Goal: Task Accomplishment & Management: Complete application form

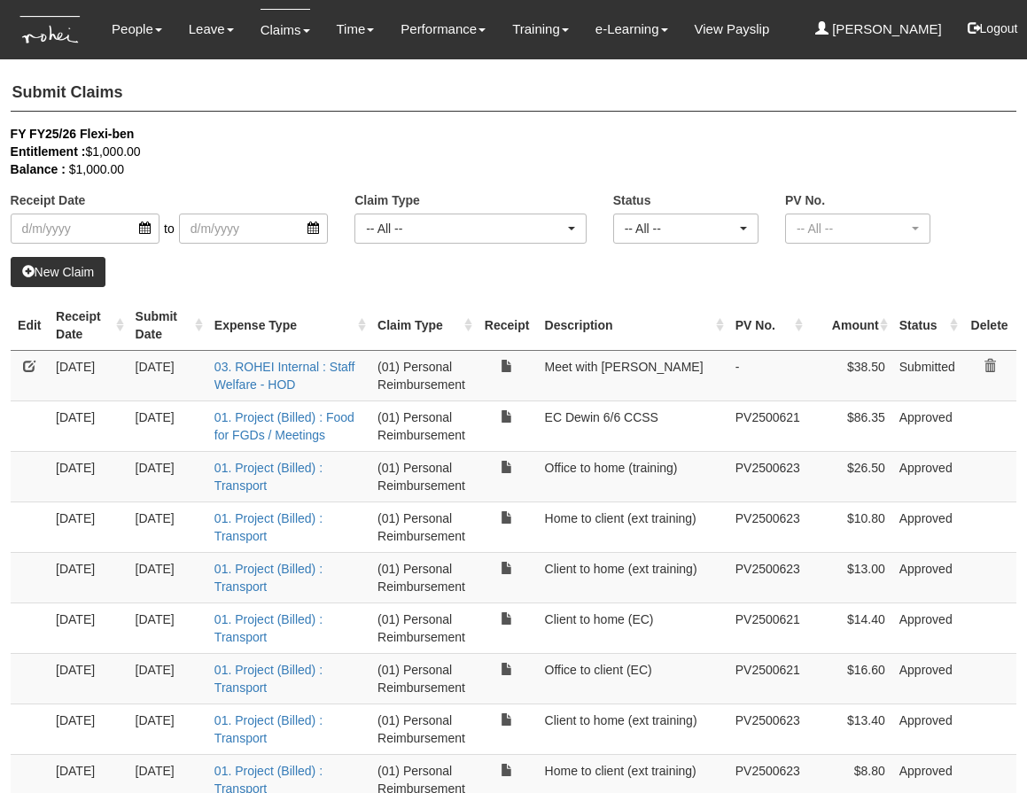
select select "50"
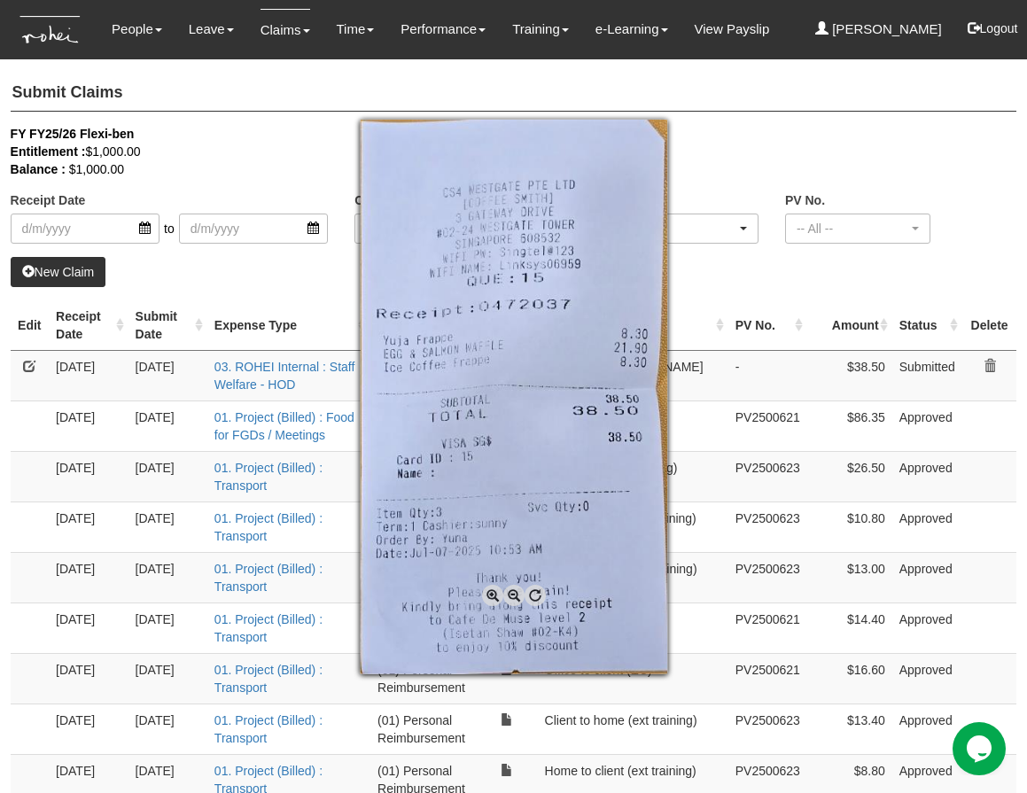
click at [319, 299] on div at bounding box center [513, 396] width 1027 height 793
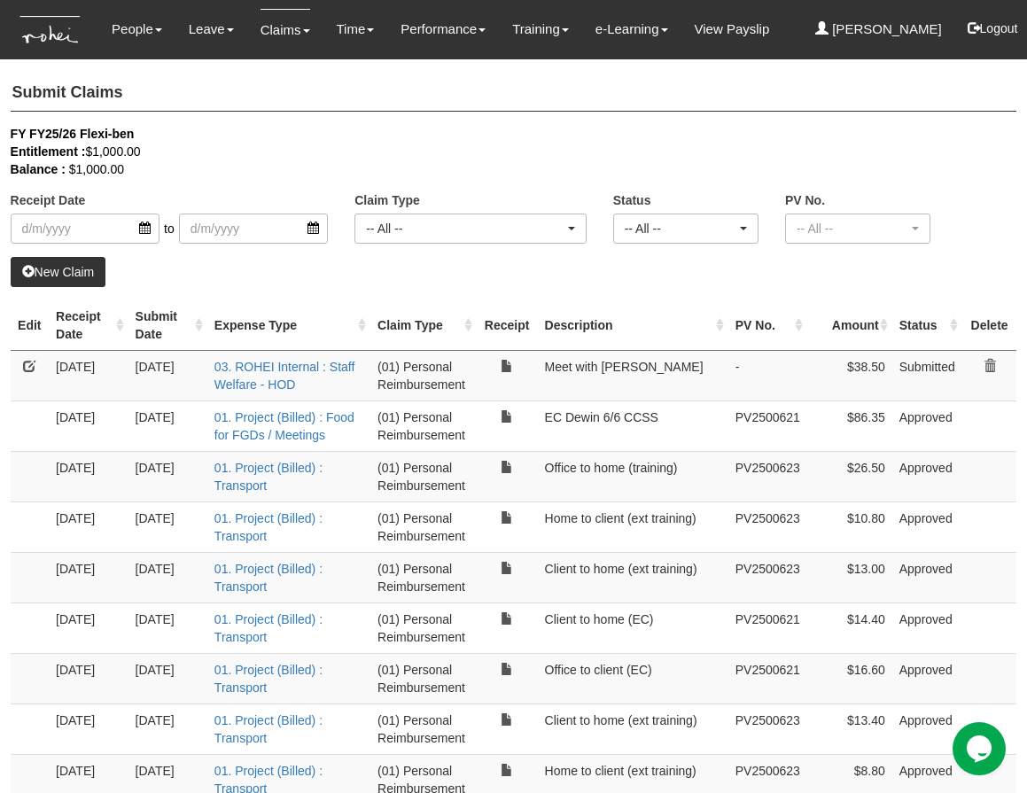
click at [120, 326] on th "Receipt Date" at bounding box center [89, 325] width 80 height 50
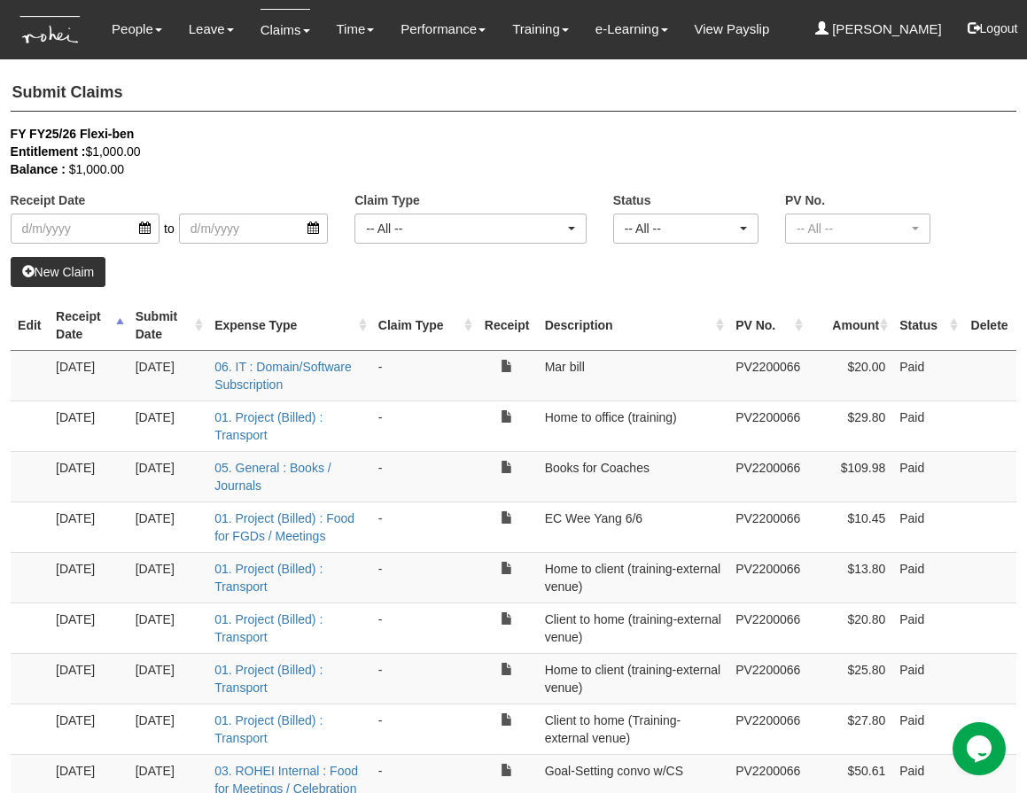
click at [120, 326] on th "Receipt Date" at bounding box center [89, 325] width 80 height 50
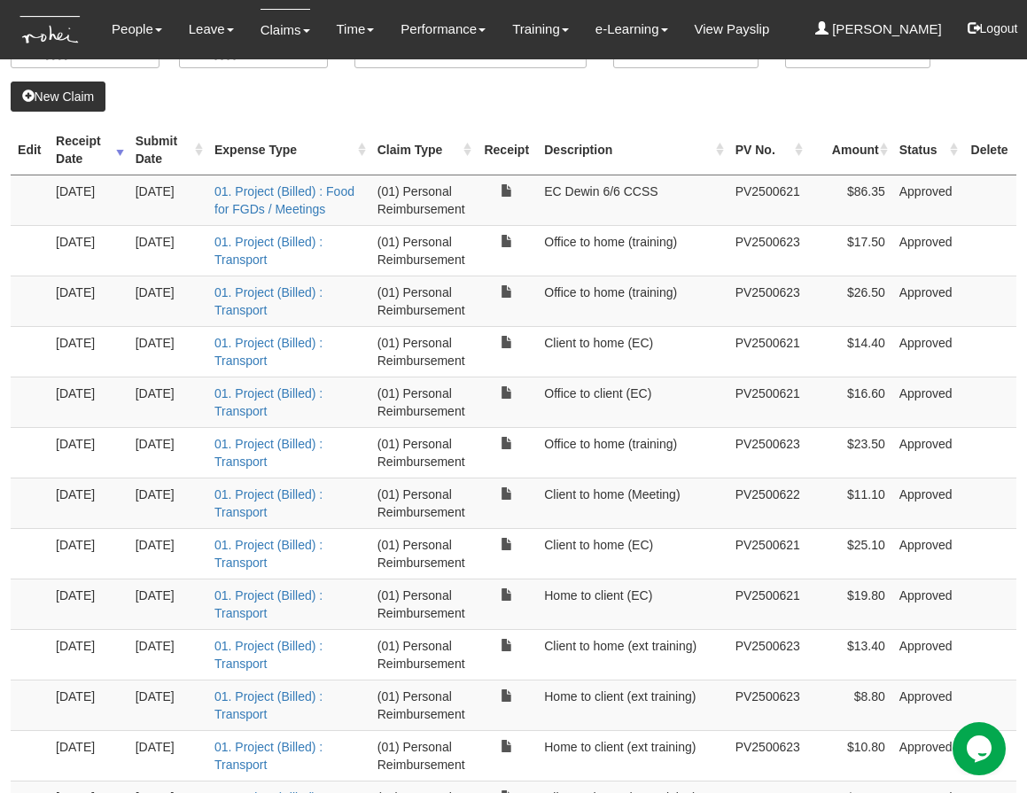
scroll to position [173, 0]
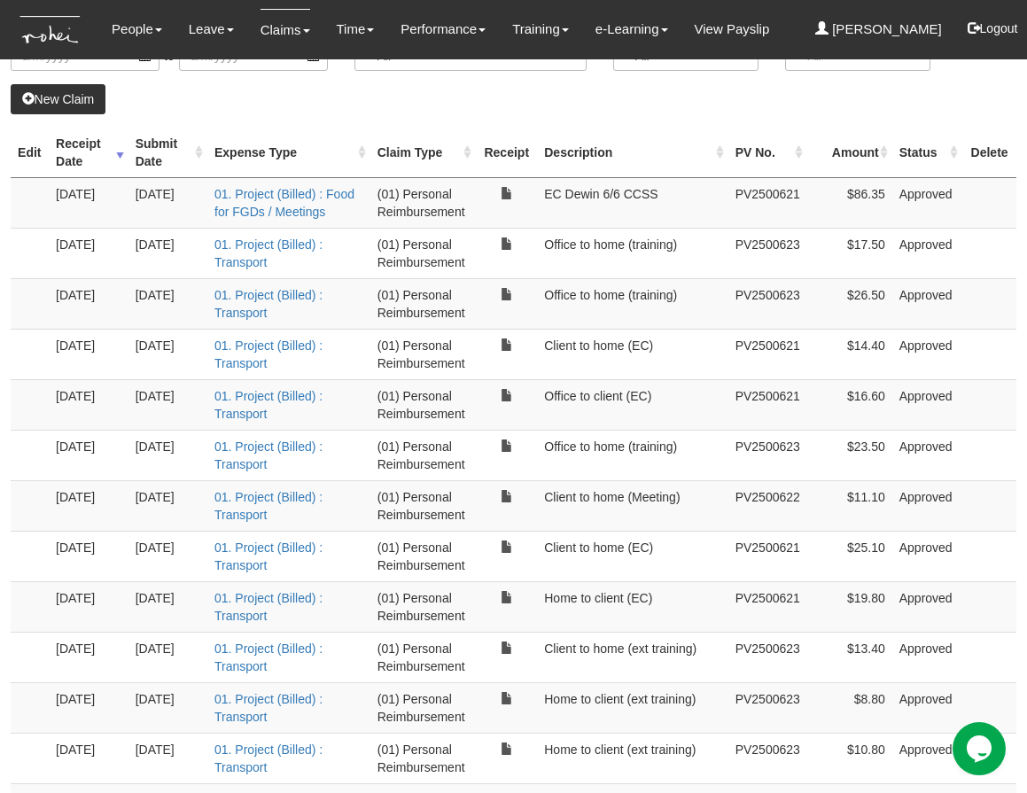
click at [55, 99] on link "New Claim" at bounding box center [59, 99] width 96 height 30
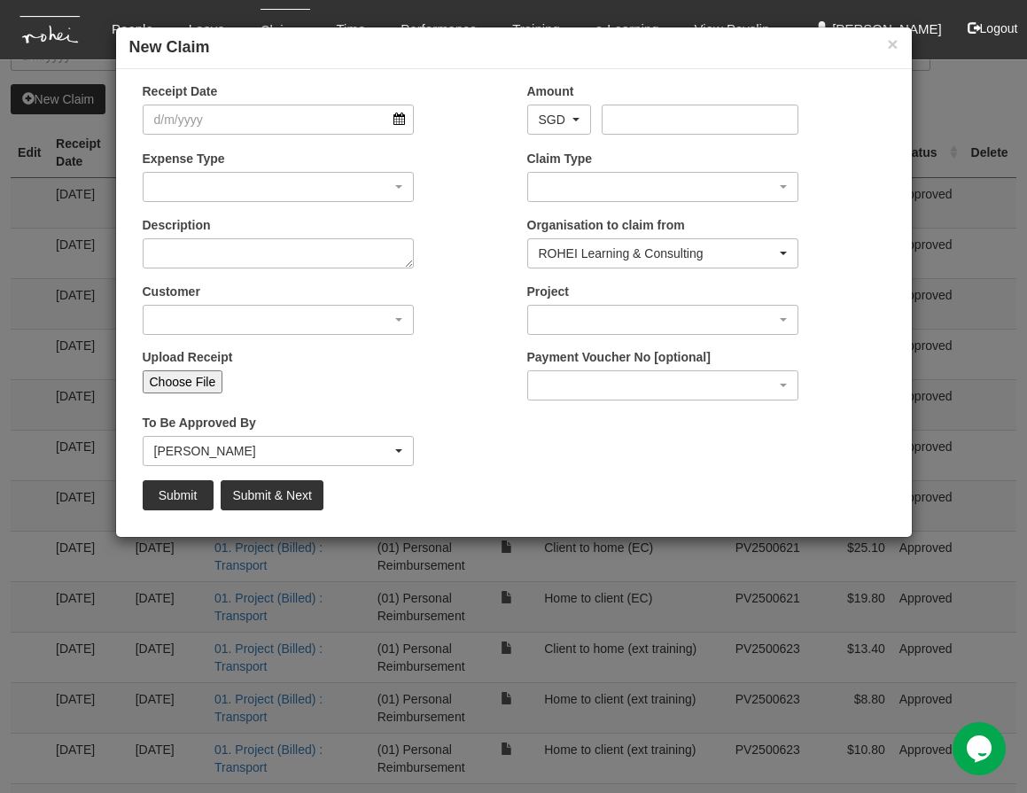
click at [188, 389] on input "Choose File" at bounding box center [183, 381] width 81 height 23
type input "C:\fakepath\20250813_072932.jpg"
type input "Choose Another File"
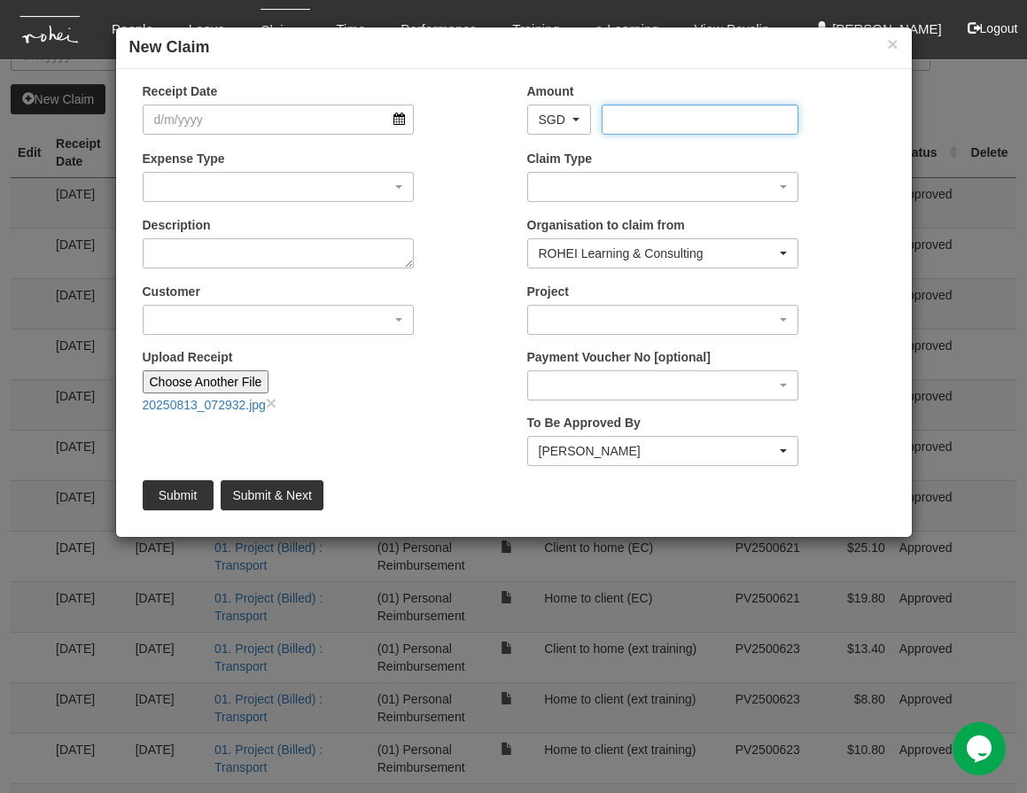
click at [656, 121] on input "Amount" at bounding box center [699, 120] width 197 height 30
type input "14.67"
click at [325, 125] on input "Receipt Date" at bounding box center [279, 120] width 272 height 30
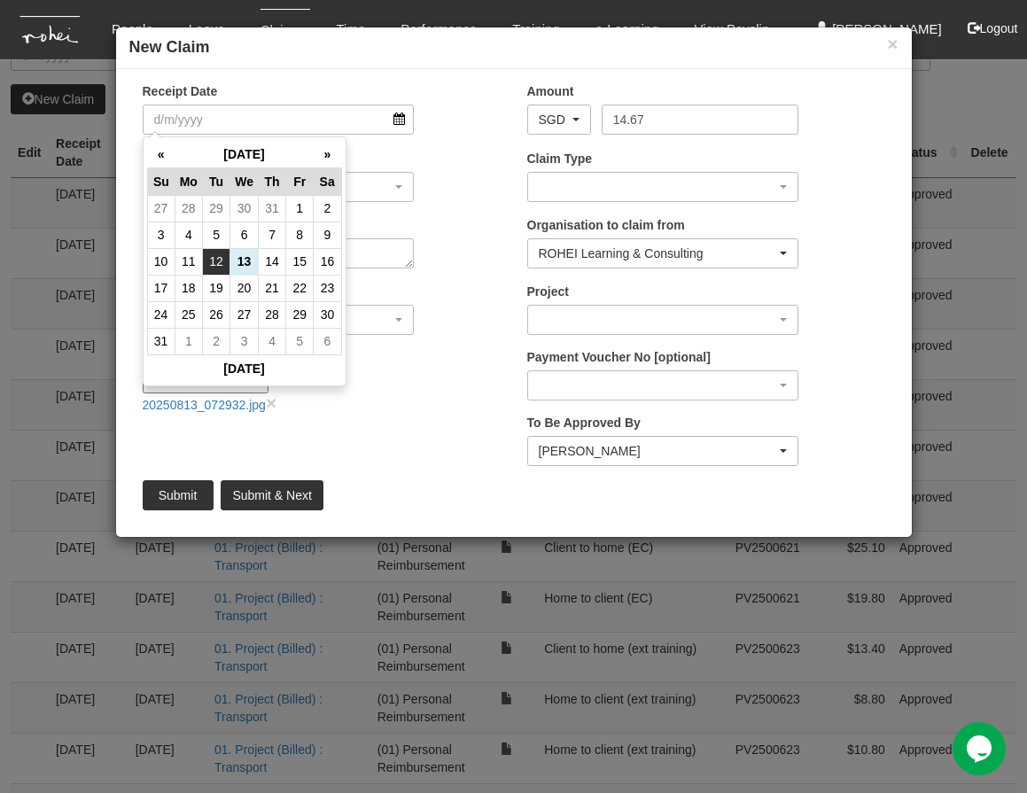
click at [218, 260] on td "12" at bounding box center [216, 261] width 27 height 27
type input "[DATE]"
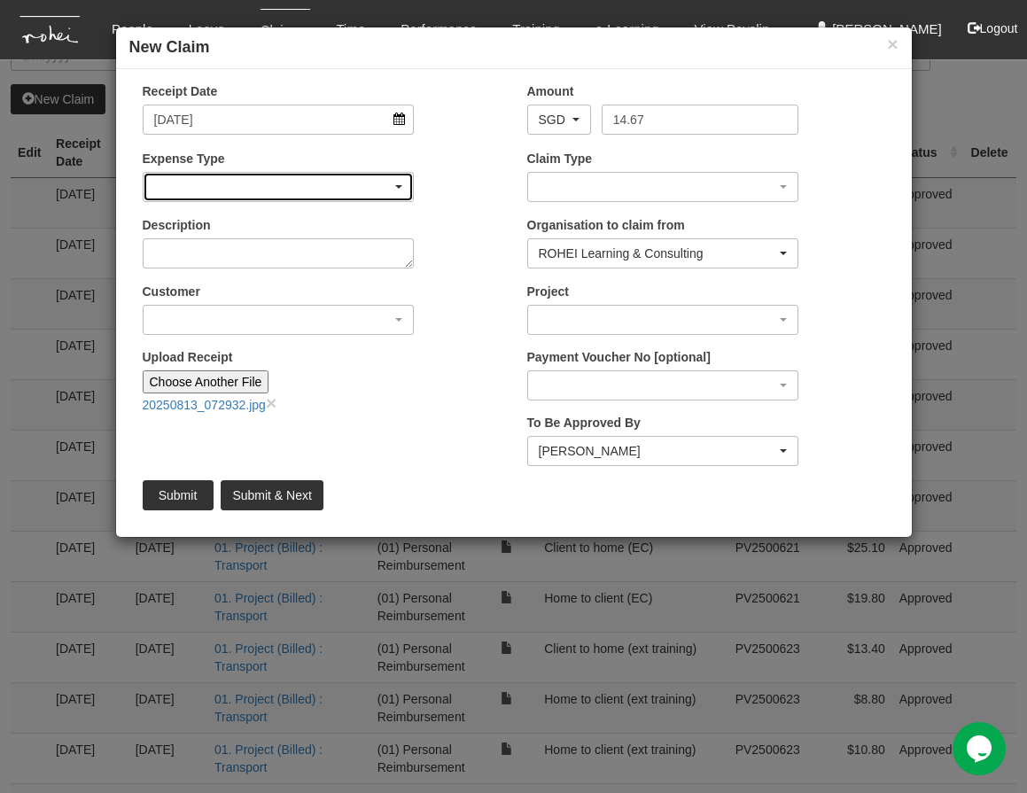
click at [238, 190] on div "button" at bounding box center [279, 187] width 270 height 28
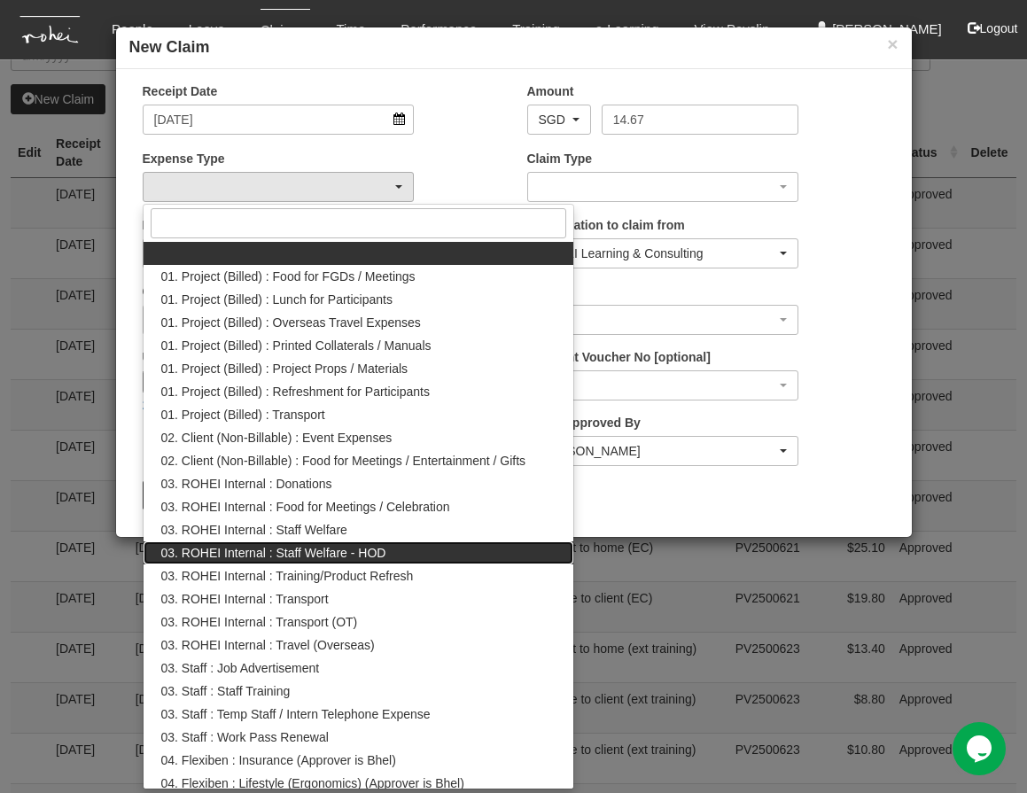
click at [291, 556] on span "03. ROHEI Internal : Staff Welfare - HOD" at bounding box center [273, 553] width 225 height 18
select select "236"
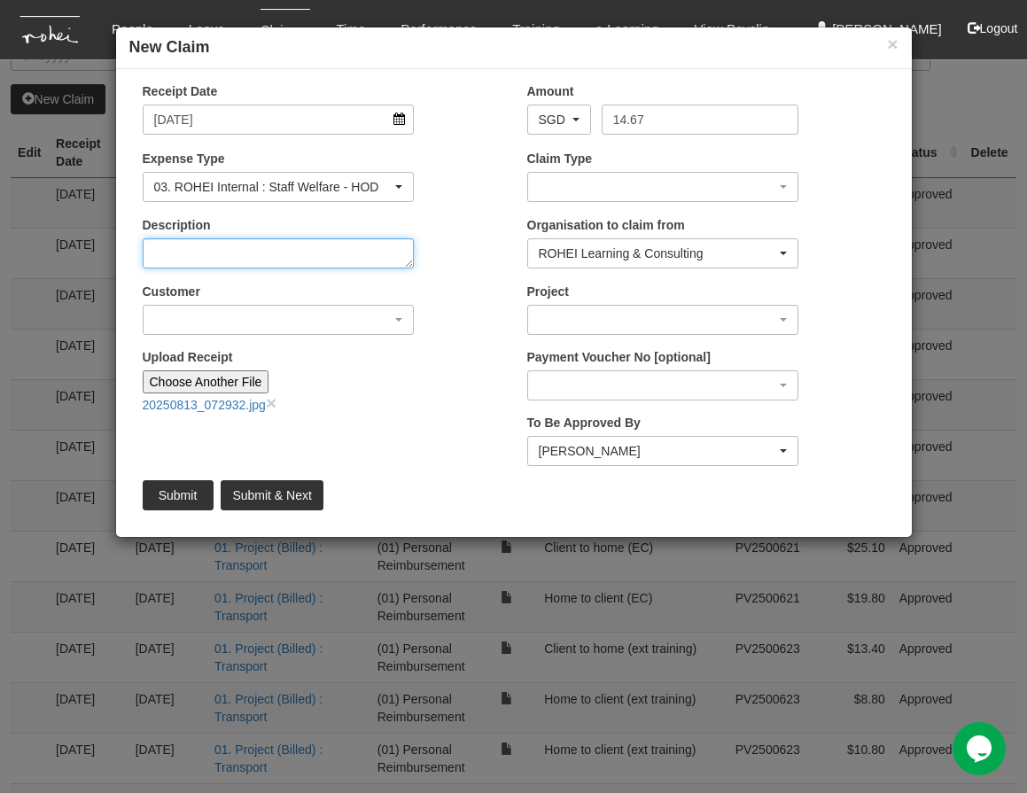
click at [223, 259] on textarea "Description" at bounding box center [279, 253] width 272 height 30
type textarea "Meet with [PERSON_NAME]"
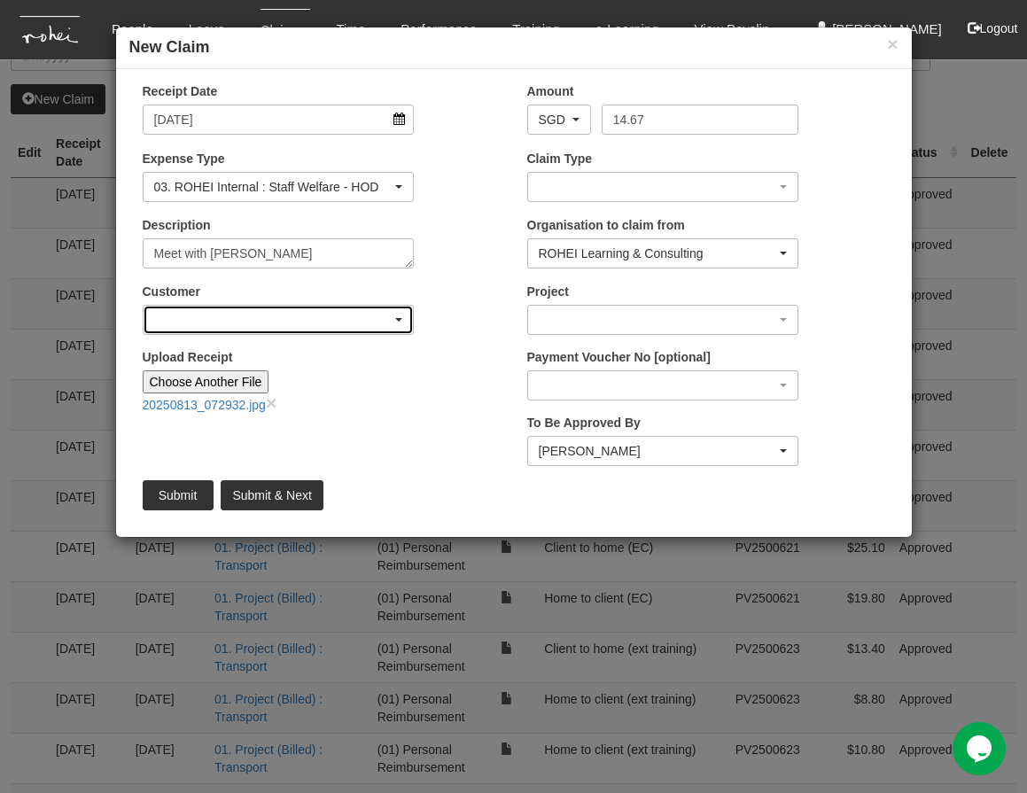
click at [328, 316] on div "button" at bounding box center [279, 320] width 270 height 28
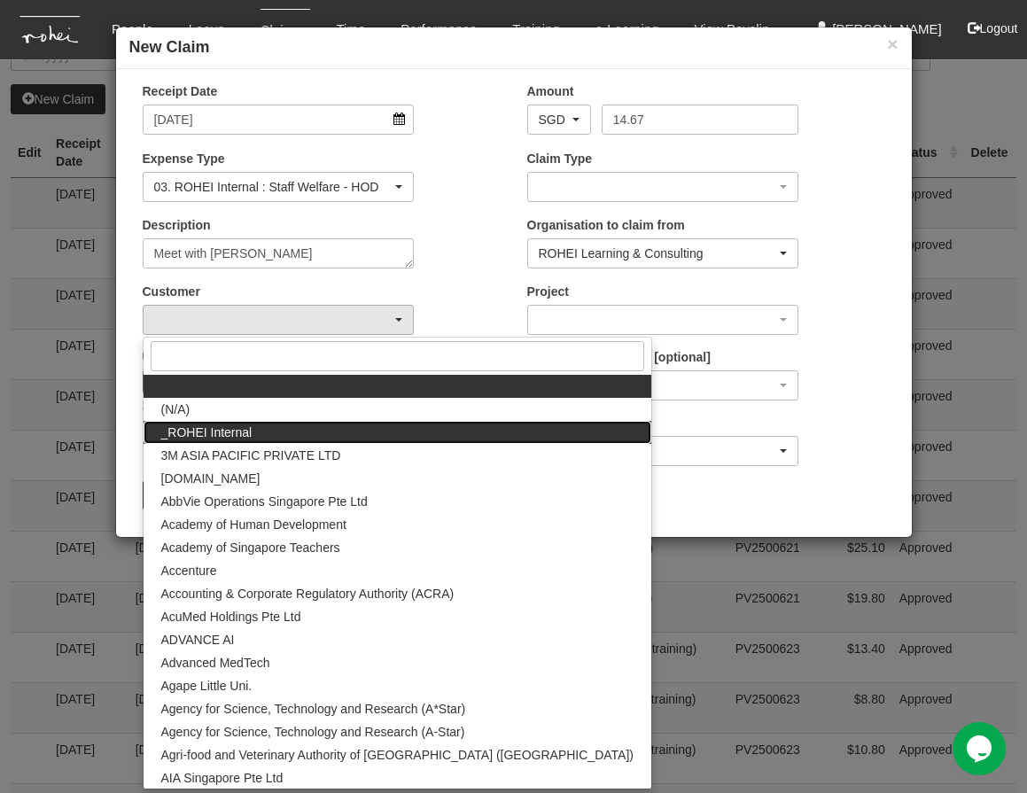
click at [258, 431] on link "_ROHEI Internal" at bounding box center [398, 432] width 508 height 23
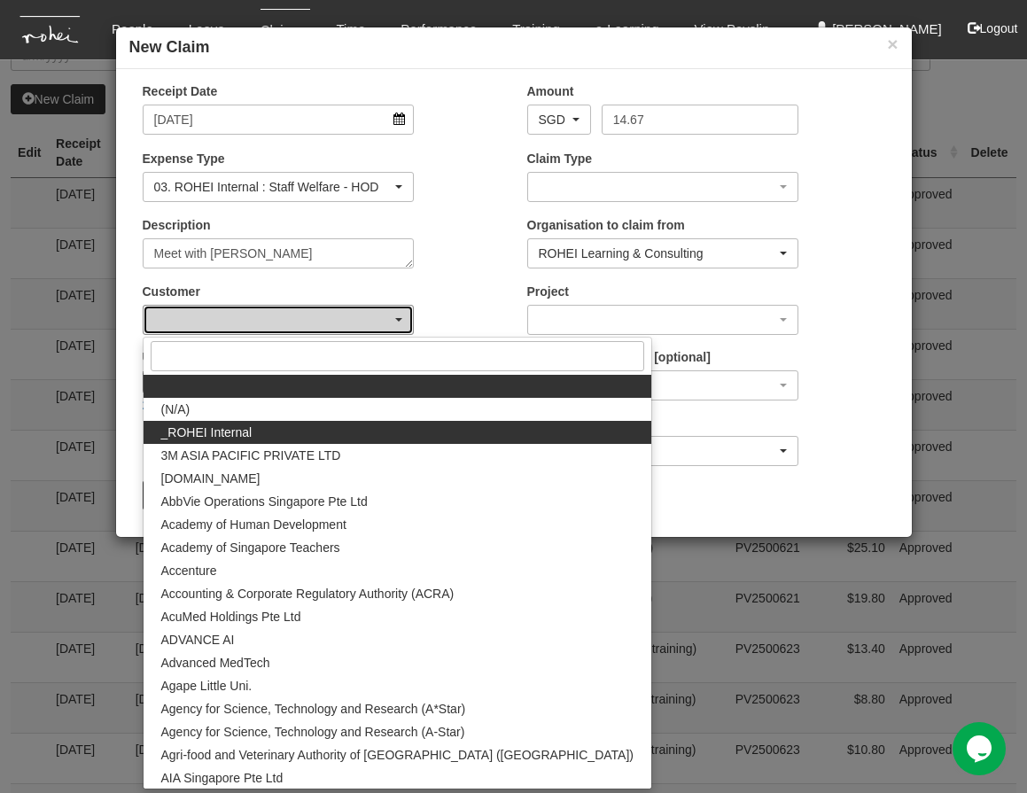
select select "397"
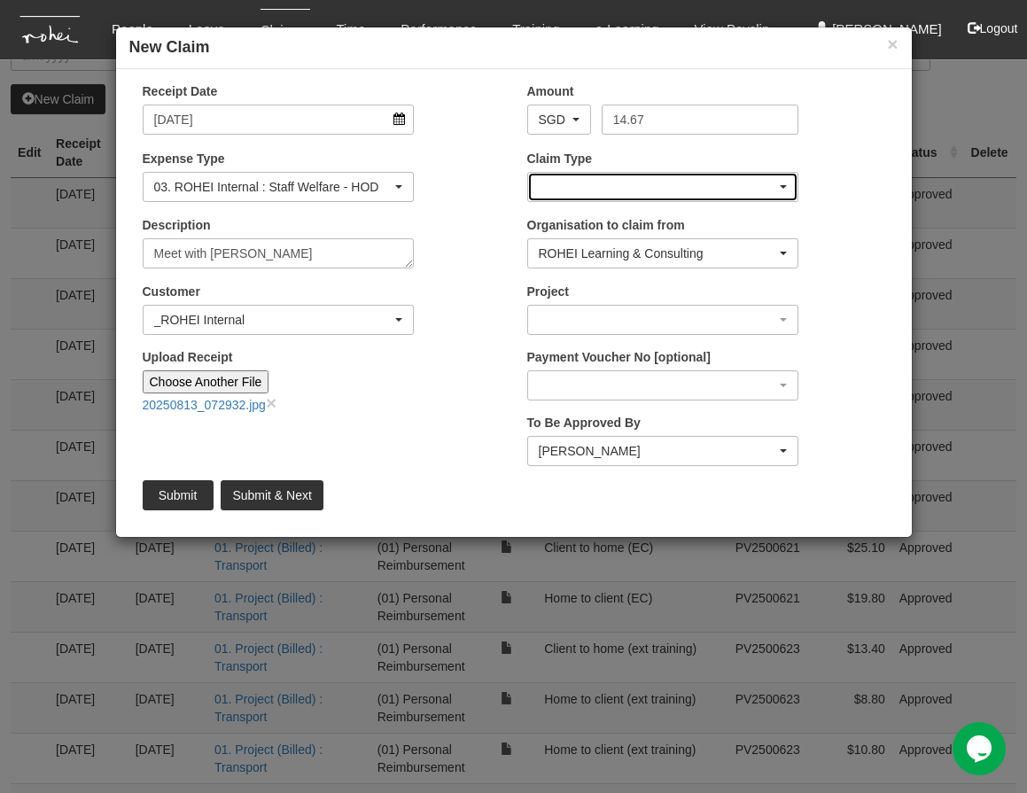
click at [628, 188] on div "button" at bounding box center [663, 187] width 270 height 28
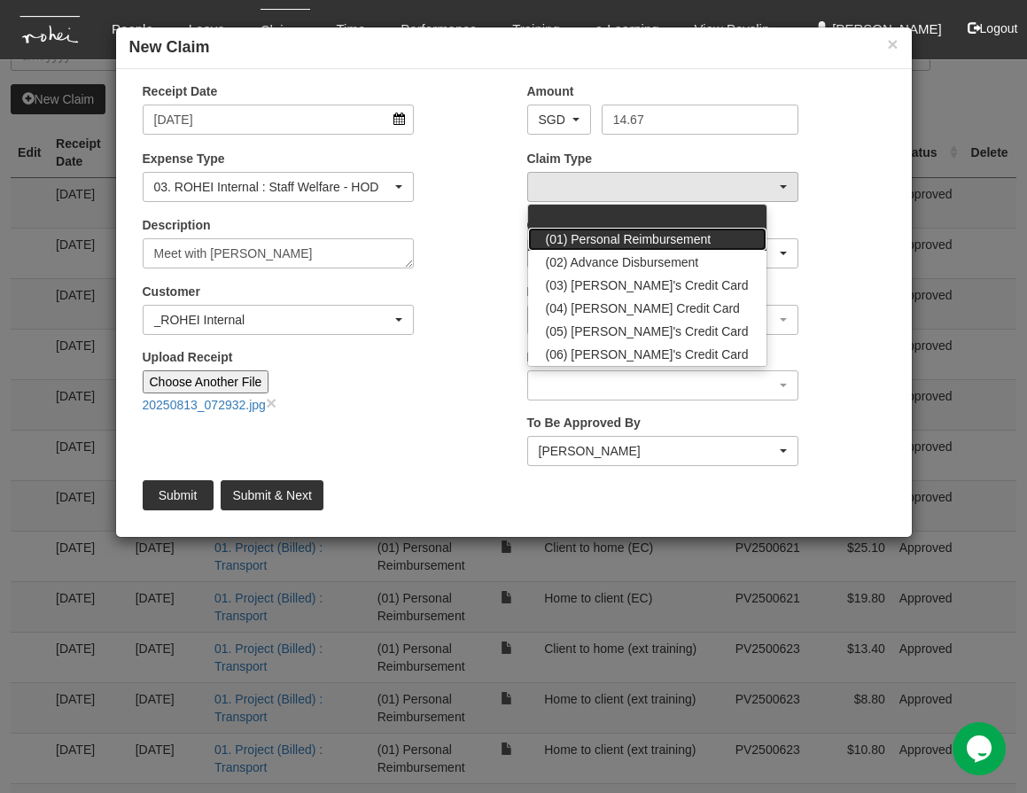
click at [617, 236] on span "(01) Personal Reimbursement" at bounding box center [629, 239] width 166 height 18
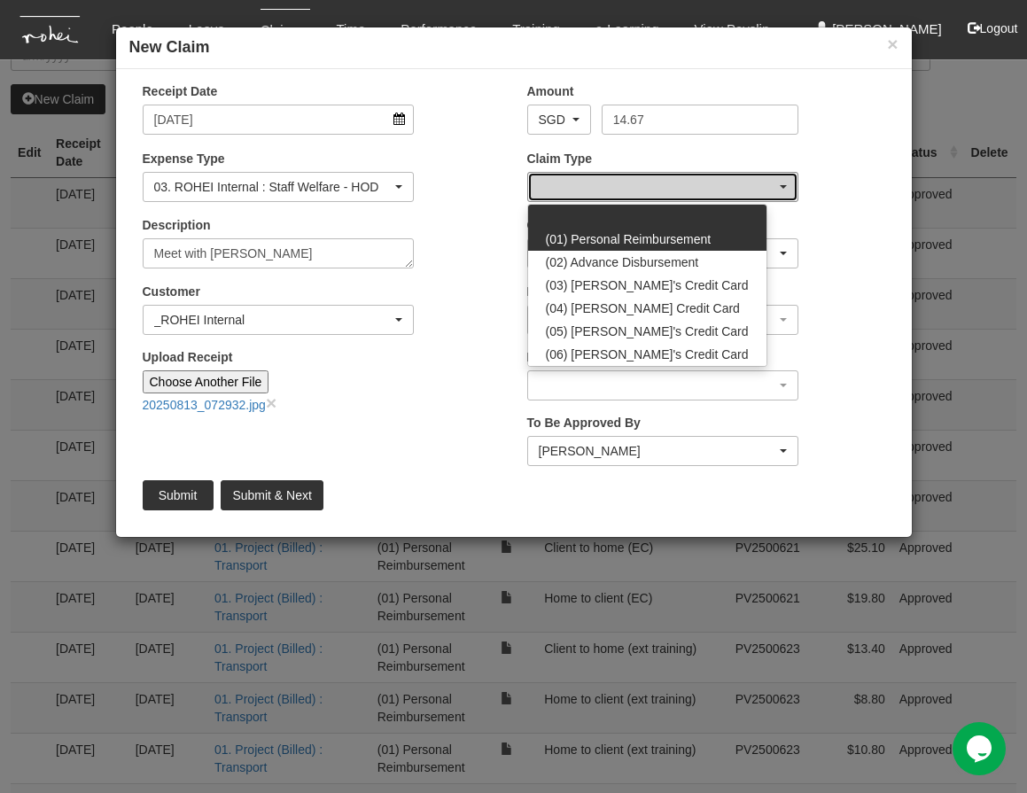
select select "14"
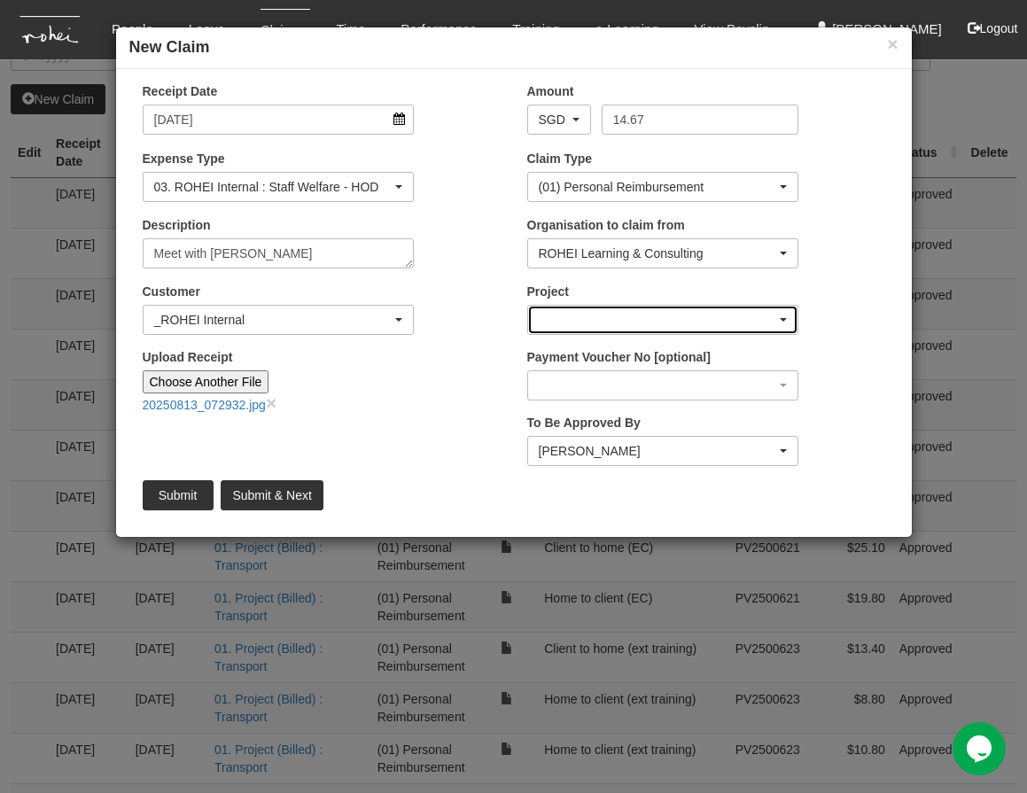
click at [625, 319] on div "button" at bounding box center [663, 320] width 270 height 28
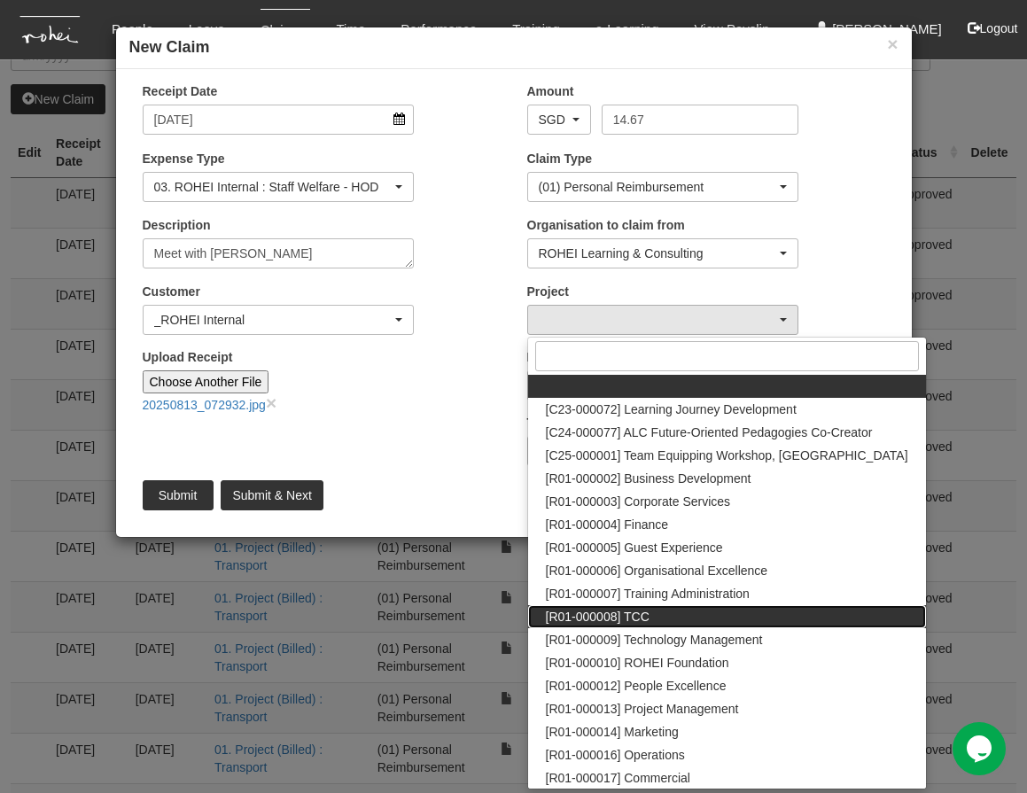
click at [606, 610] on span "[R01-000008] TCC" at bounding box center [598, 617] width 104 height 18
select select "1485"
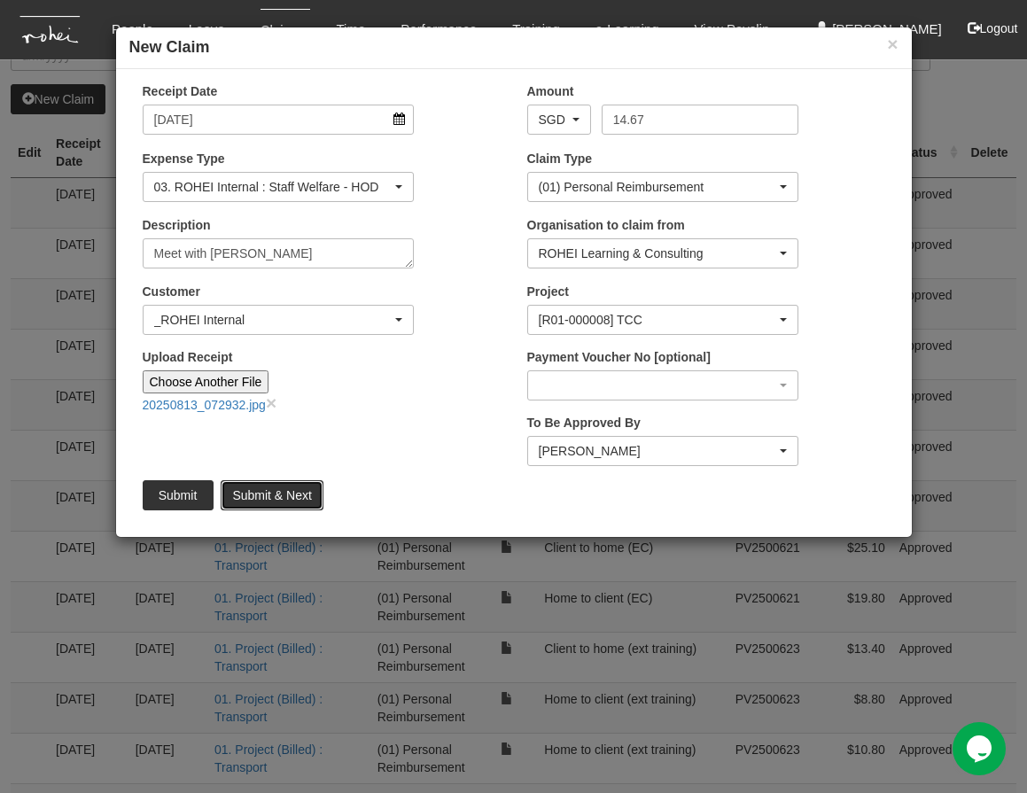
click at [272, 493] on input "Submit & Next" at bounding box center [272, 495] width 102 height 30
type input "Choose File"
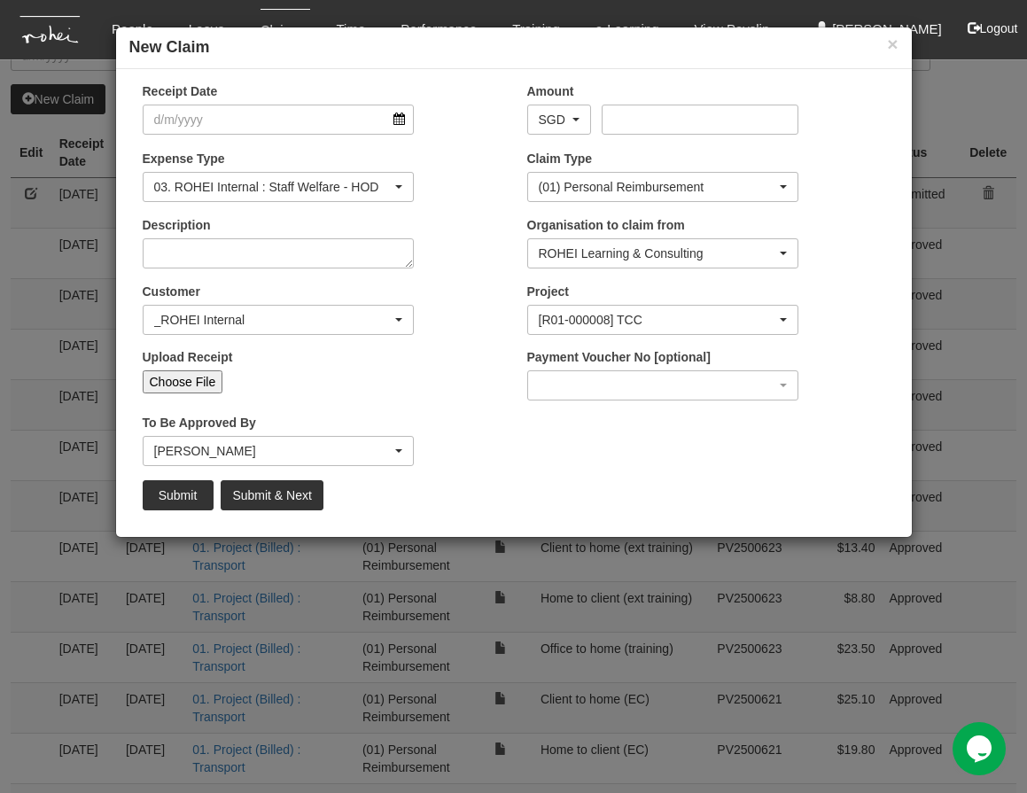
click at [186, 383] on input "Choose File" at bounding box center [183, 381] width 81 height 23
select select "50"
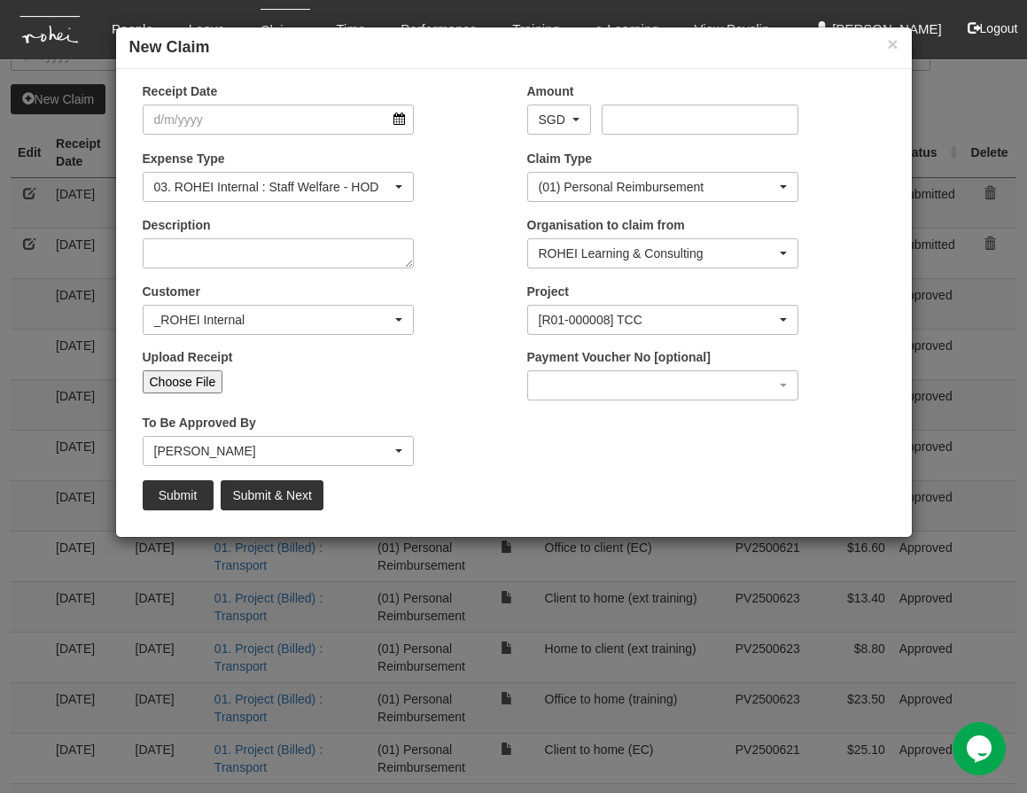
type input "C:\fakepath\20250715_103707-1.jpg"
type input "Choose Another File"
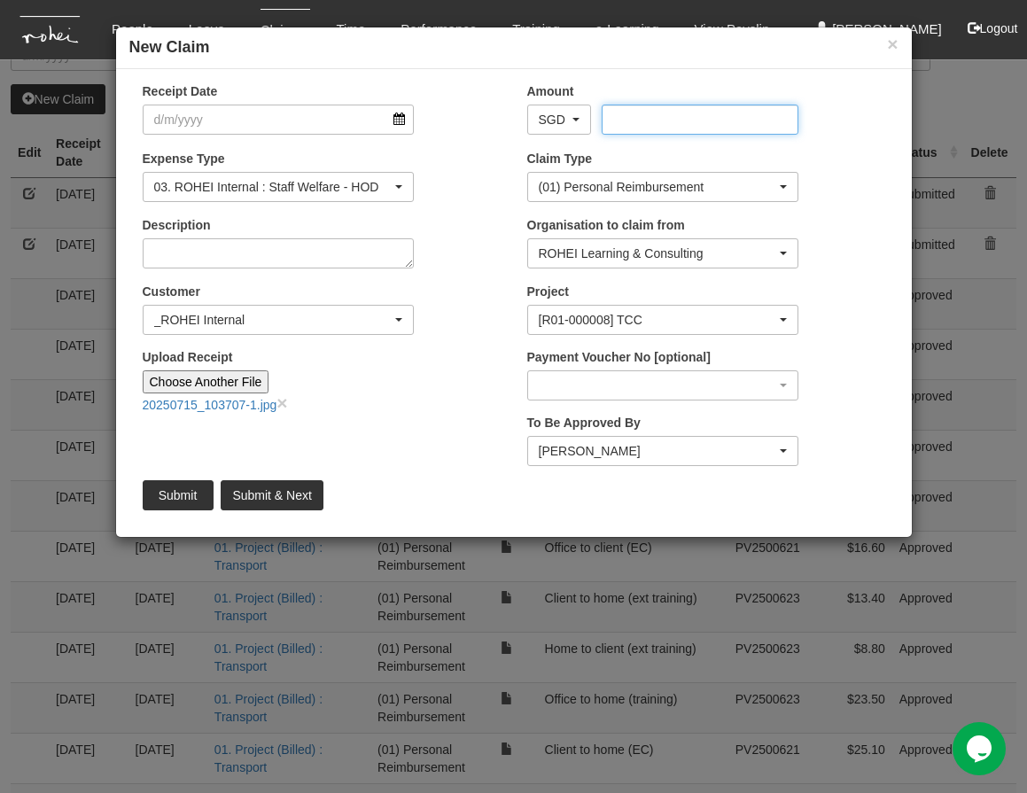
click at [646, 121] on input "Amount" at bounding box center [699, 120] width 197 height 30
type input "9.6"
click at [345, 129] on input "Receipt Date" at bounding box center [279, 120] width 272 height 30
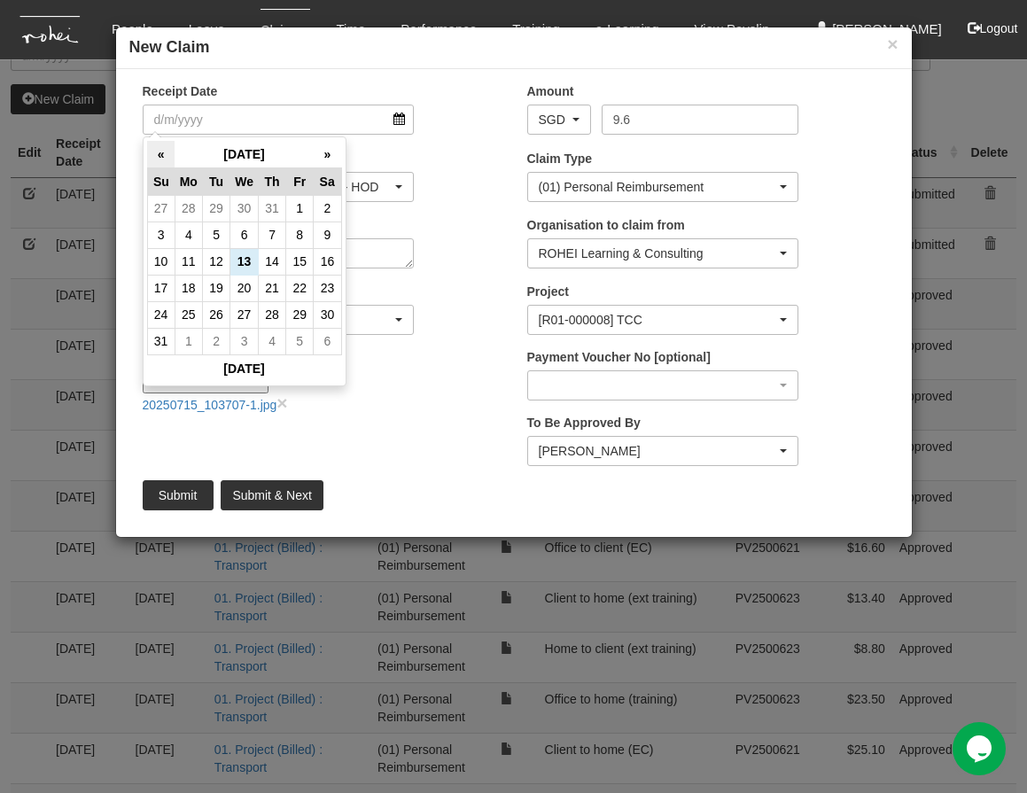
click at [161, 158] on th "«" at bounding box center [160, 154] width 27 height 27
click at [190, 340] on td "30" at bounding box center [188, 341] width 27 height 27
type input "[DATE]"
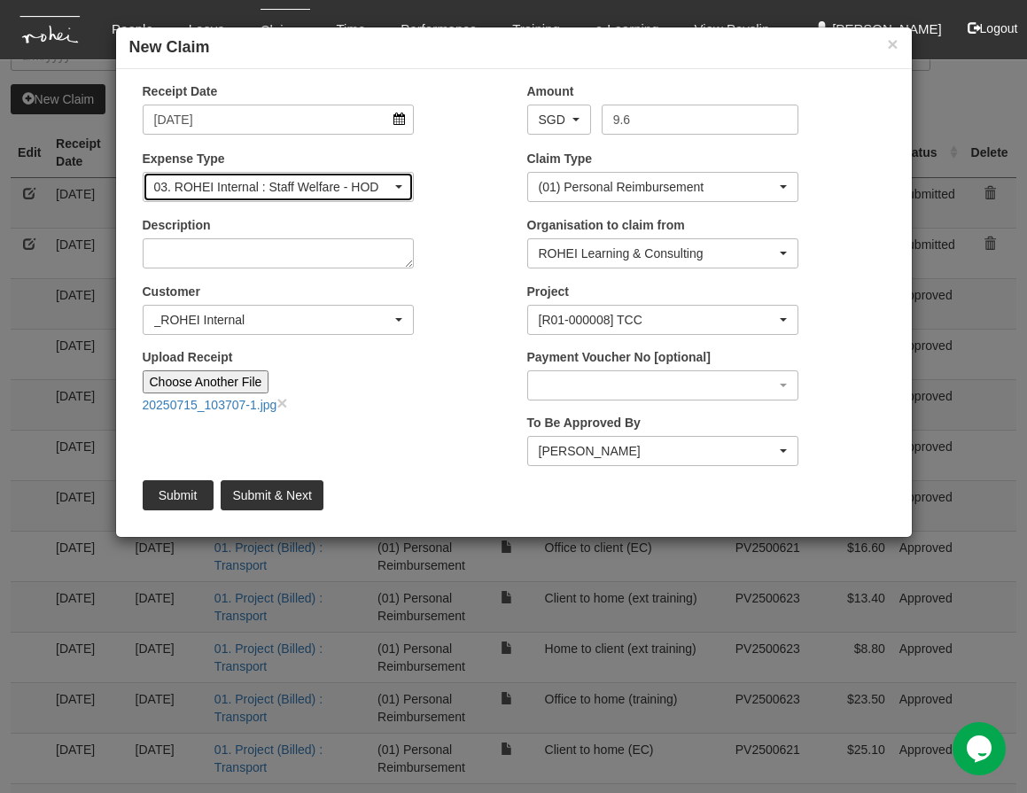
click at [398, 185] on span "button" at bounding box center [398, 187] width 7 height 4
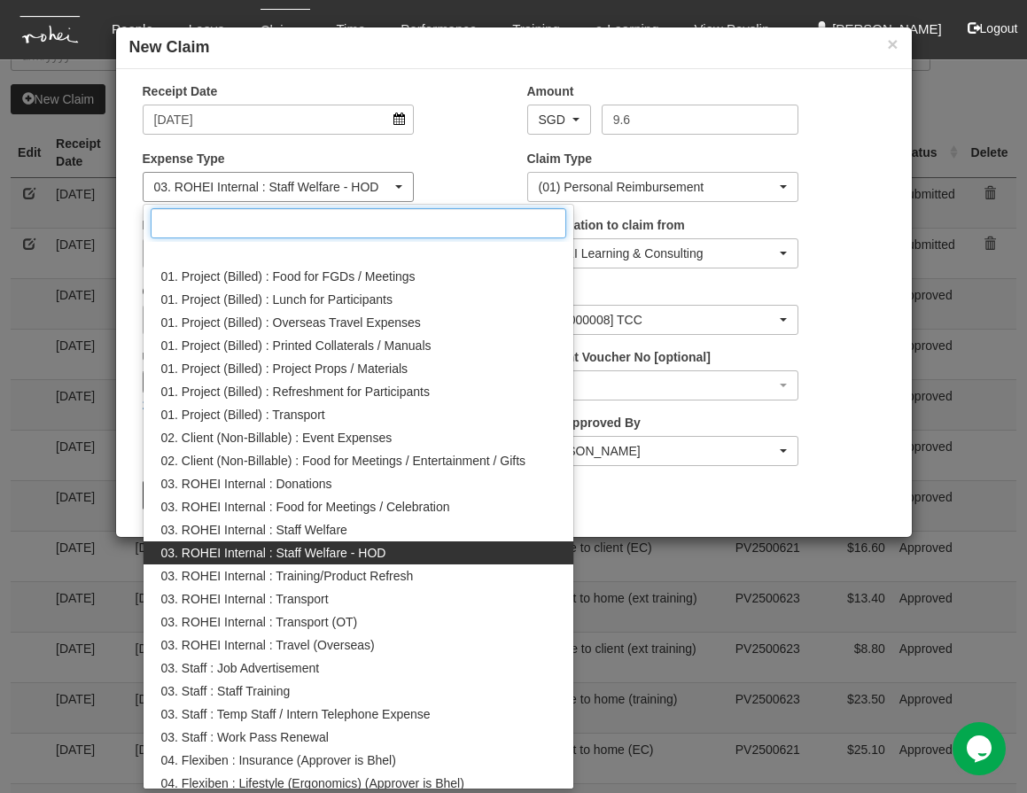
scroll to position [37, 0]
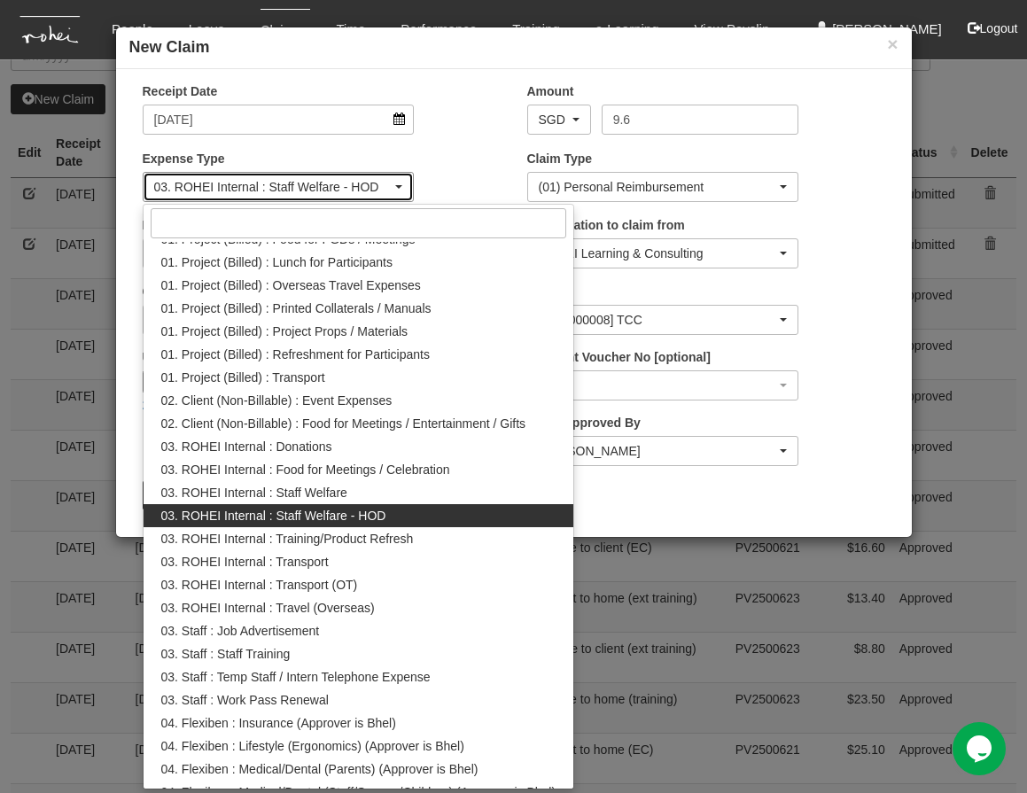
click at [398, 185] on span "button" at bounding box center [398, 187] width 7 height 4
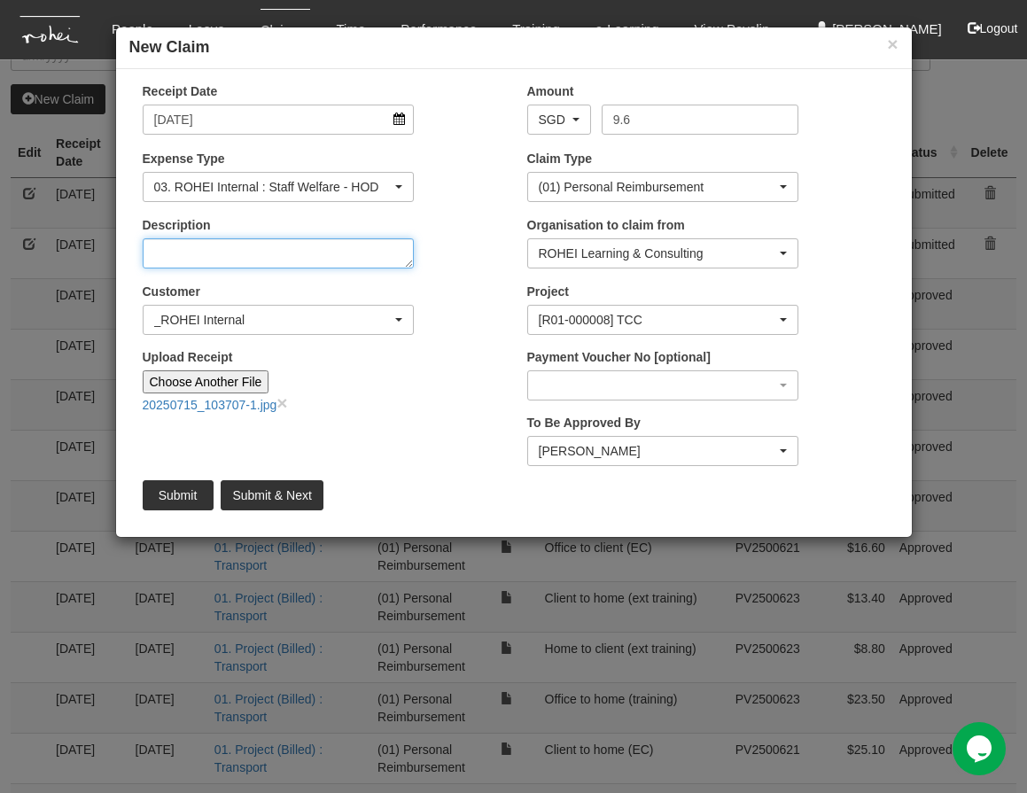
click at [242, 250] on textarea "Description" at bounding box center [279, 253] width 272 height 30
type textarea "Sync up with Al and [PERSON_NAME]"
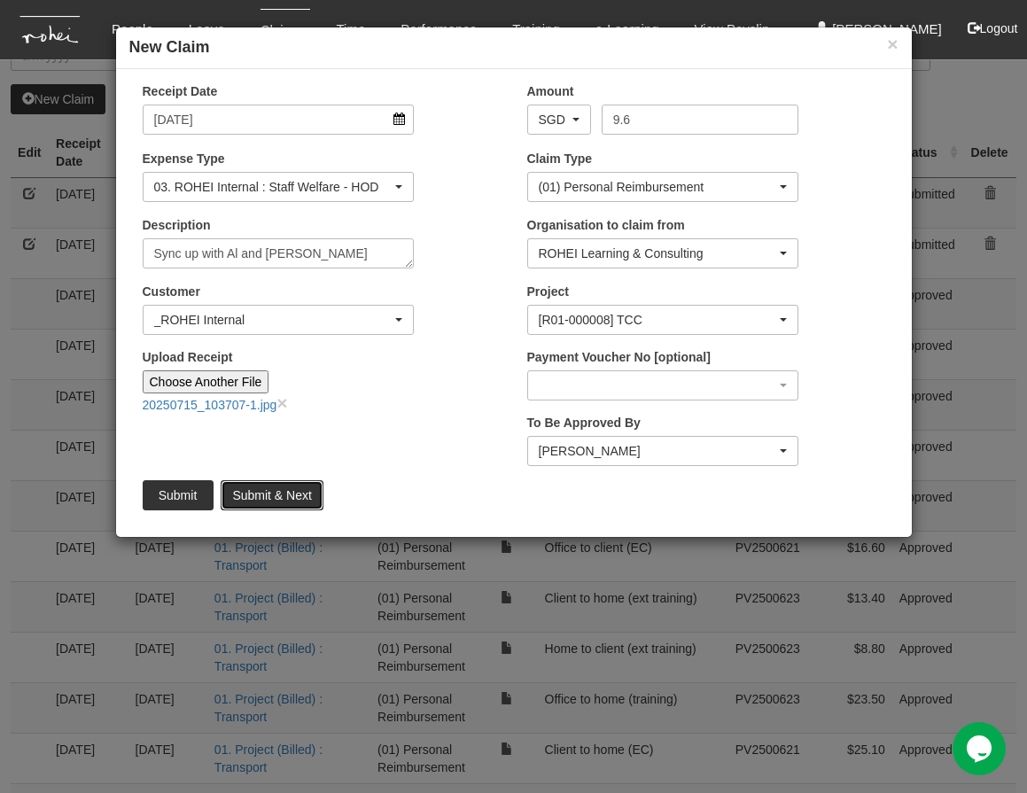
click at [263, 484] on input "Submit & Next" at bounding box center [272, 495] width 102 height 30
type input "Choose File"
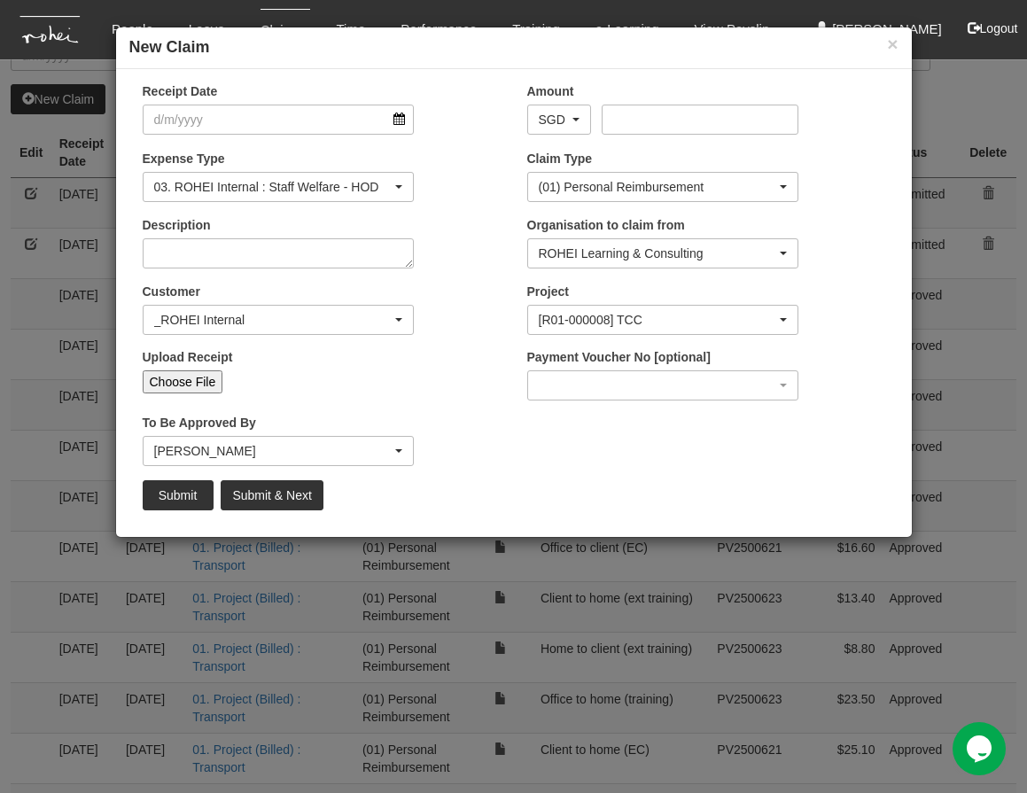
click at [200, 371] on input "Choose File" at bounding box center [183, 381] width 81 height 23
select select "50"
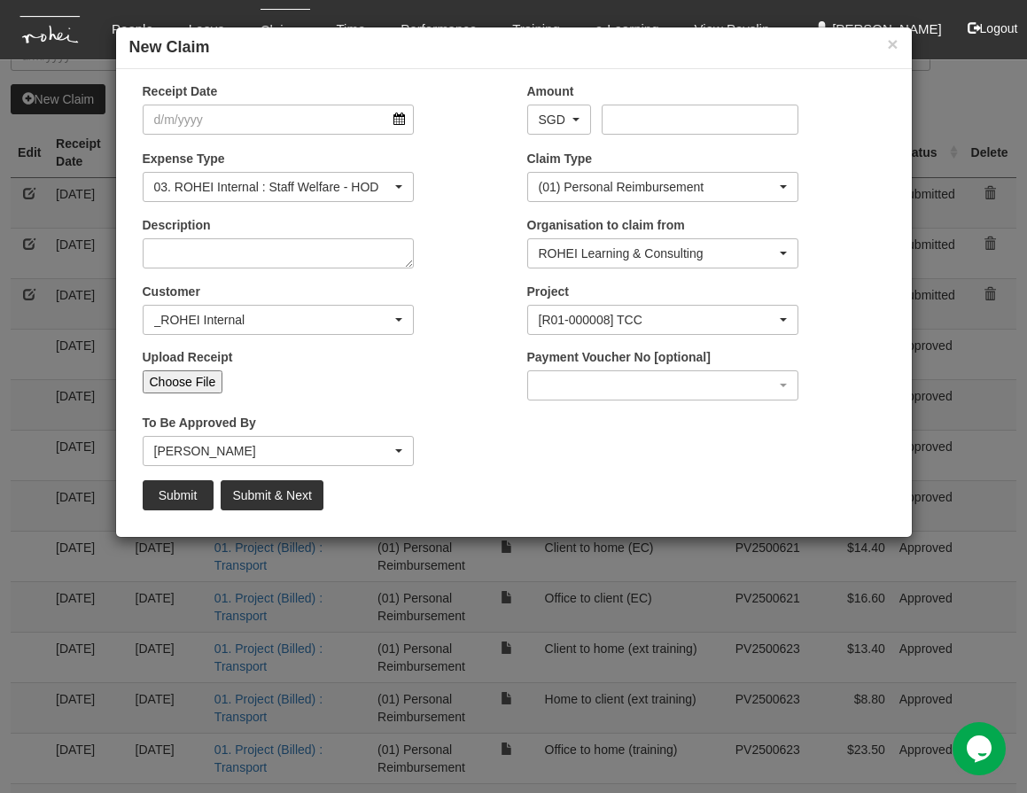
type input "C:\fakepath\20250724_152436.jpg"
type input "Choose Another File"
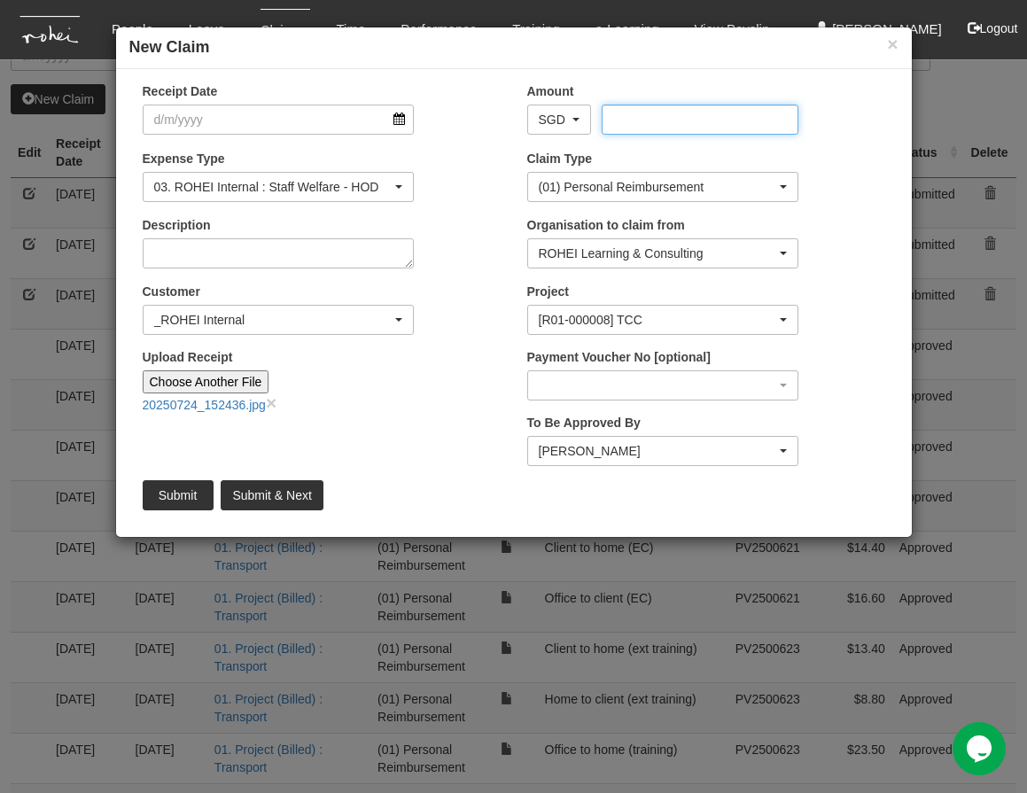
click at [687, 126] on input "Amount" at bounding box center [699, 120] width 197 height 30
type input "125.3"
click at [335, 113] on input "Receipt Date" at bounding box center [279, 120] width 272 height 30
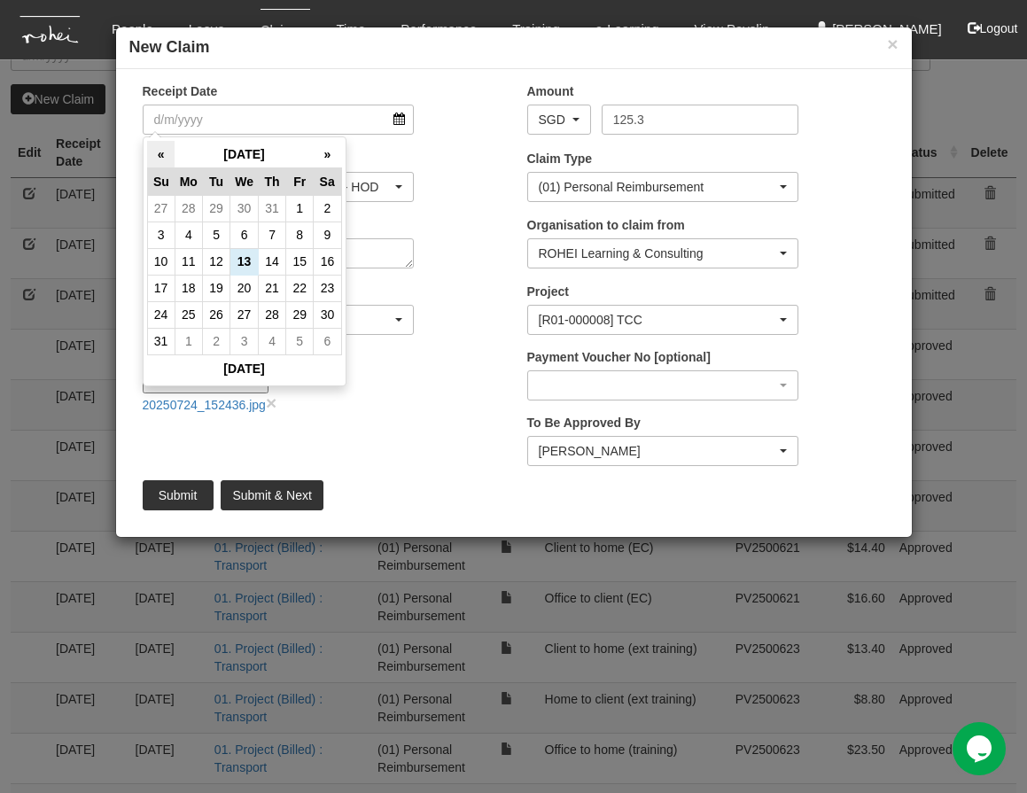
click at [161, 153] on th "«" at bounding box center [160, 154] width 27 height 27
click at [269, 291] on td "24" at bounding box center [272, 288] width 27 height 27
type input "[DATE]"
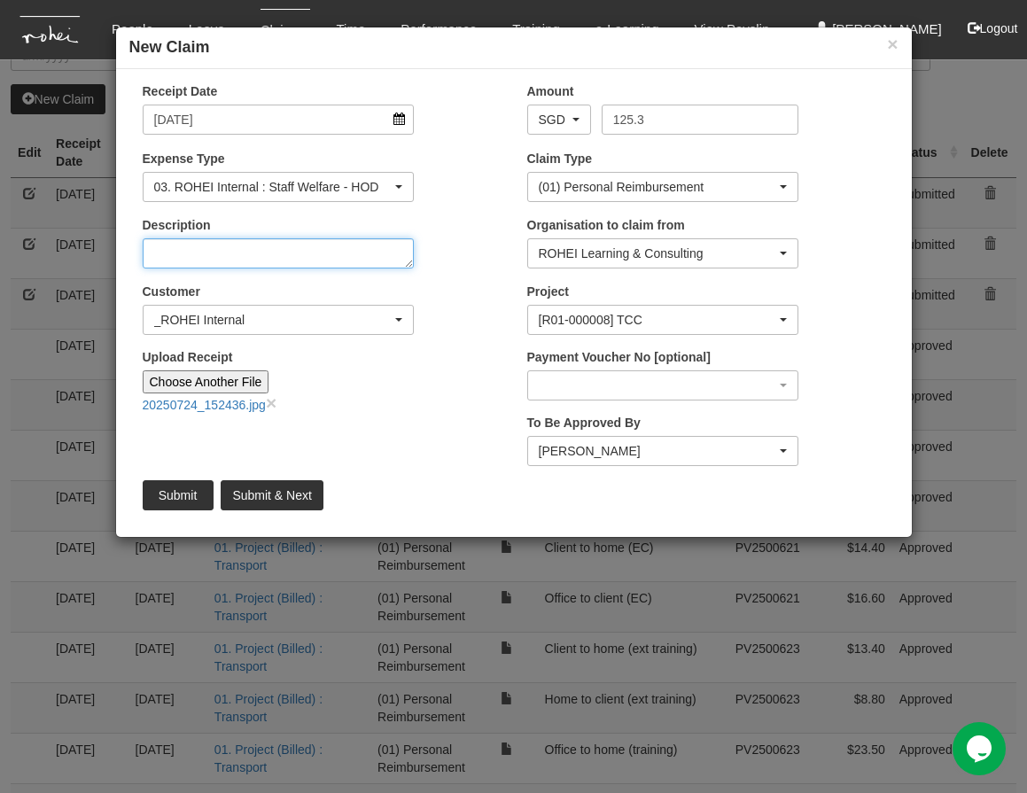
click at [236, 252] on textarea "Description" at bounding box center [279, 253] width 272 height 30
type textarea "Meet with [PERSON_NAME] - pre-onboarding"
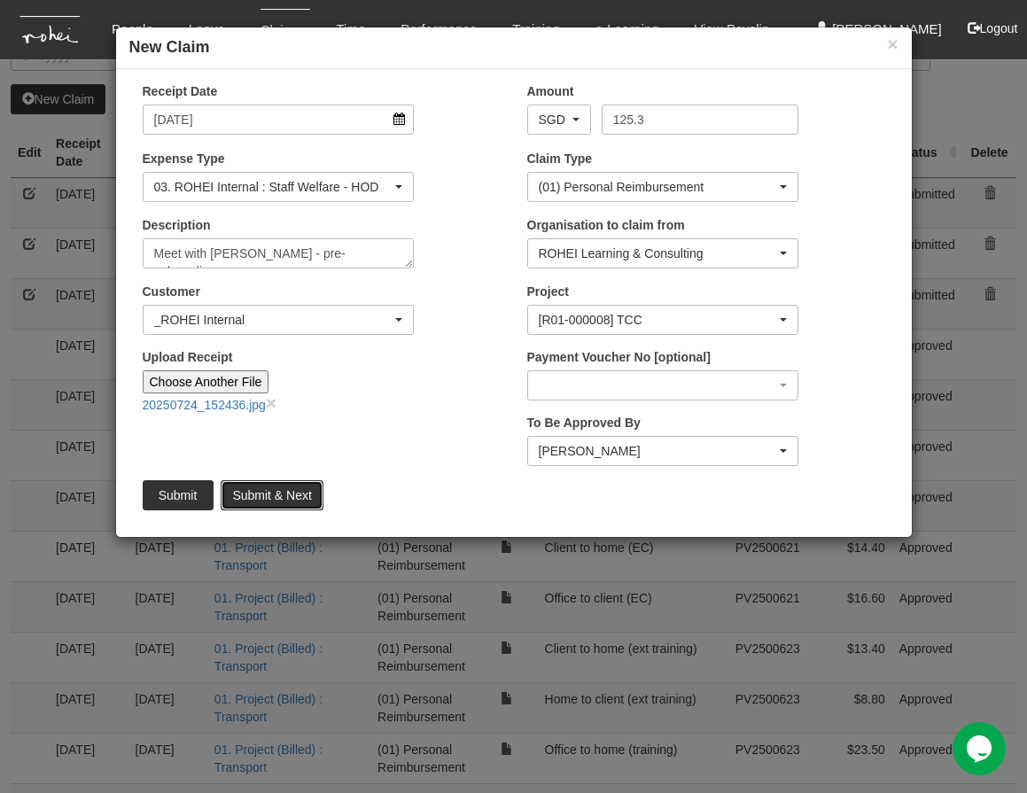
click at [267, 493] on input "Submit & Next" at bounding box center [272, 495] width 102 height 30
type input "Choose File"
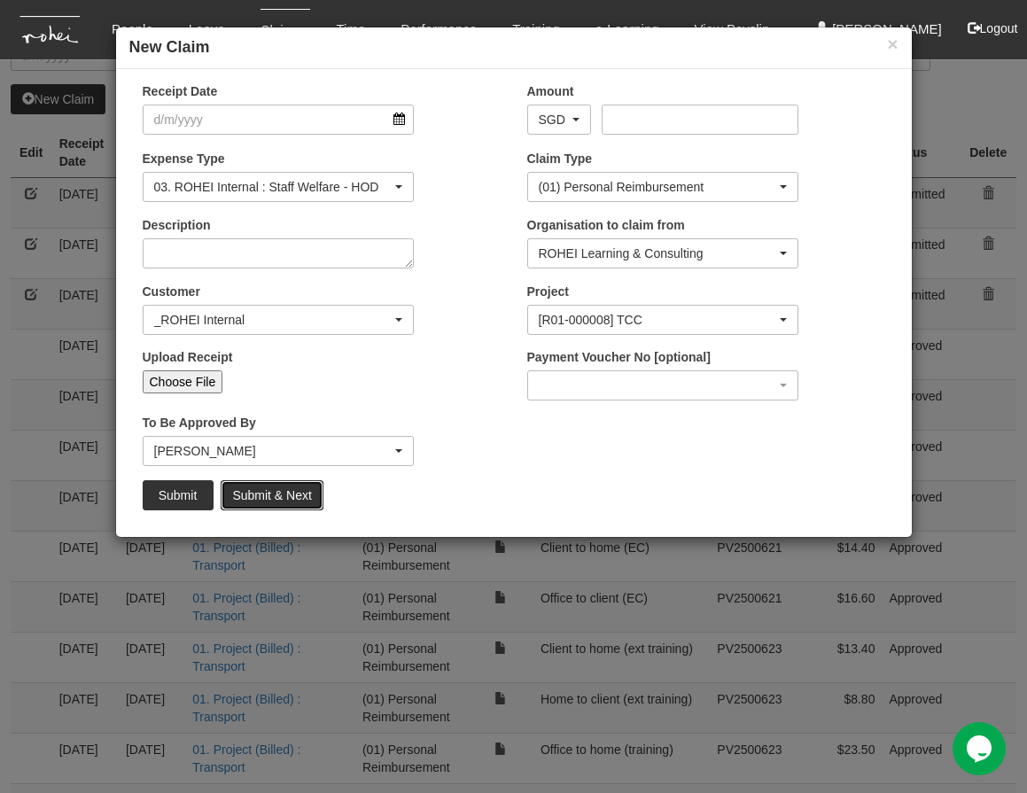
select select "50"
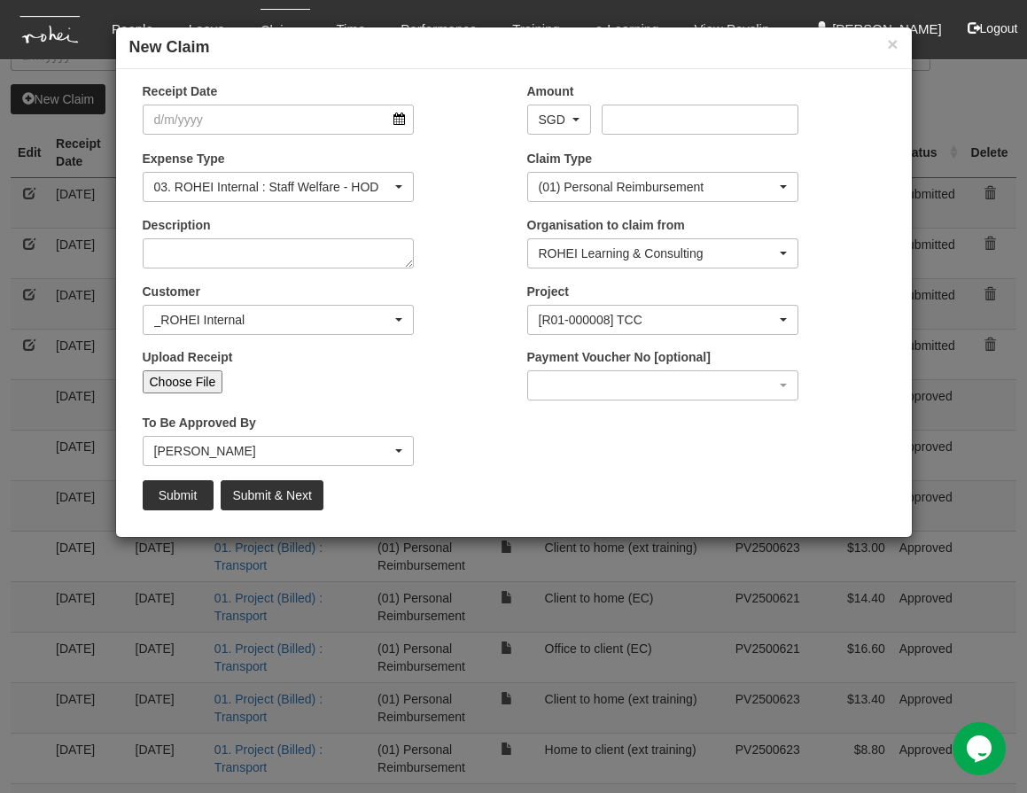
click at [179, 383] on input "Choose File" at bounding box center [183, 381] width 81 height 23
type input "C:\fakepath\20250729_103508.jpg"
type input "Choose Another File"
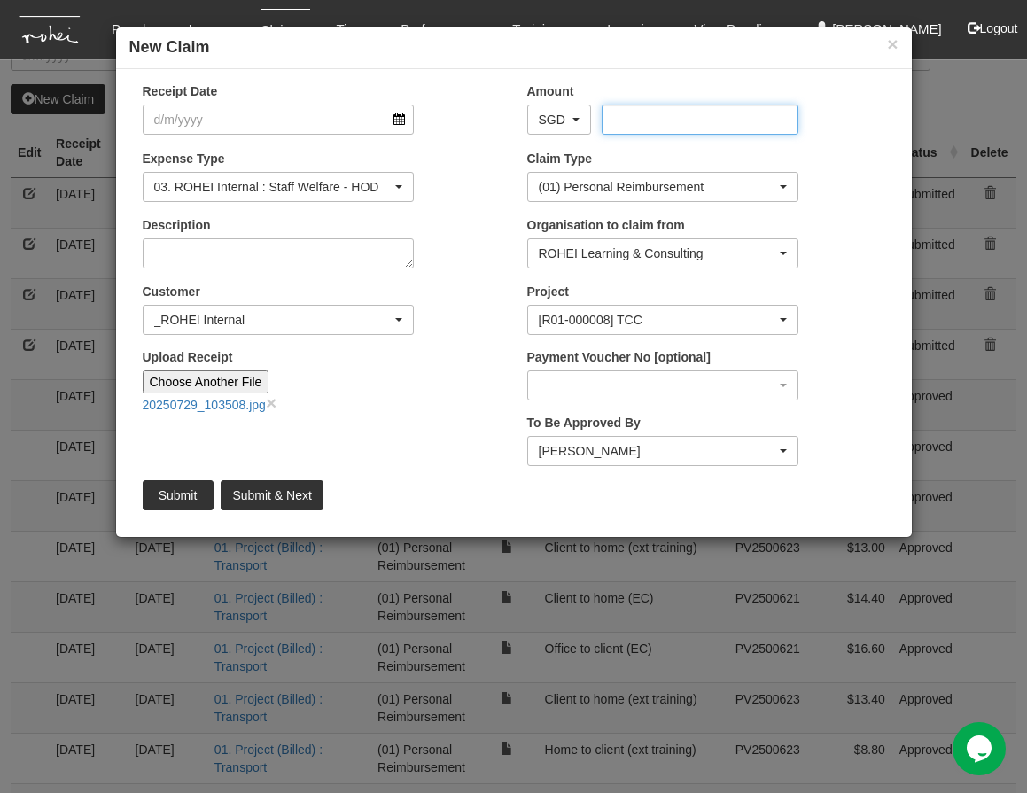
click at [661, 127] on input "Amount" at bounding box center [699, 120] width 197 height 30
type input "18"
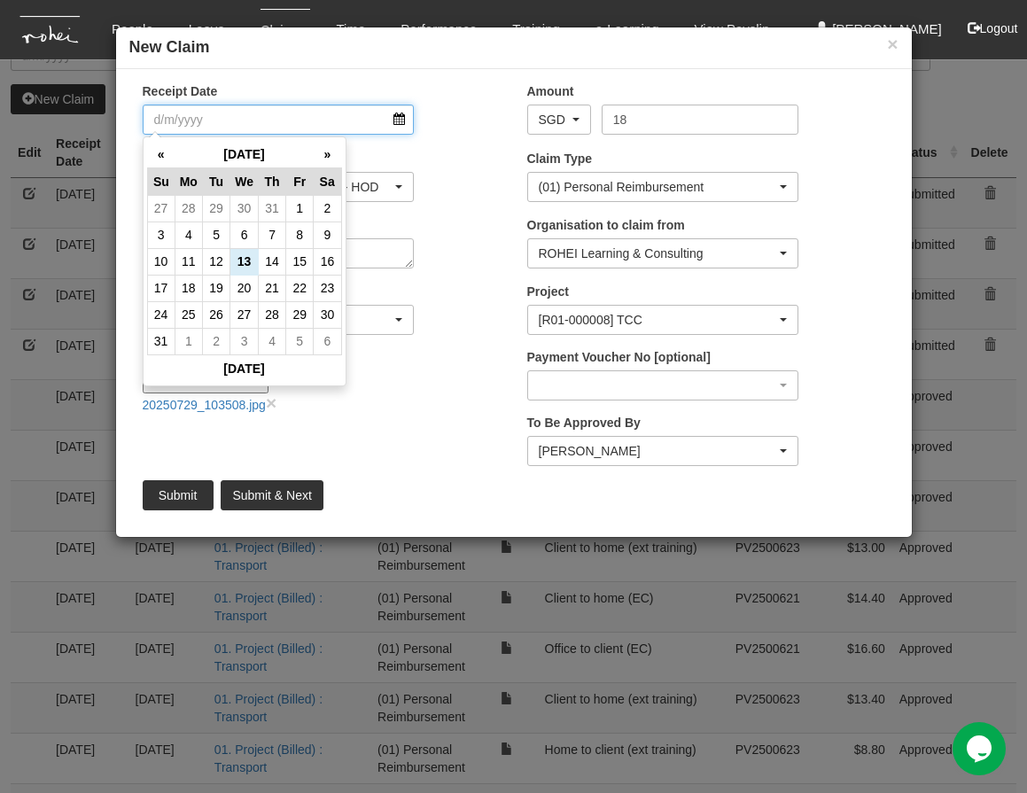
click at [340, 114] on input "Receipt Date" at bounding box center [279, 120] width 272 height 30
click at [185, 210] on td "28" at bounding box center [188, 208] width 27 height 27
type input "[DATE]"
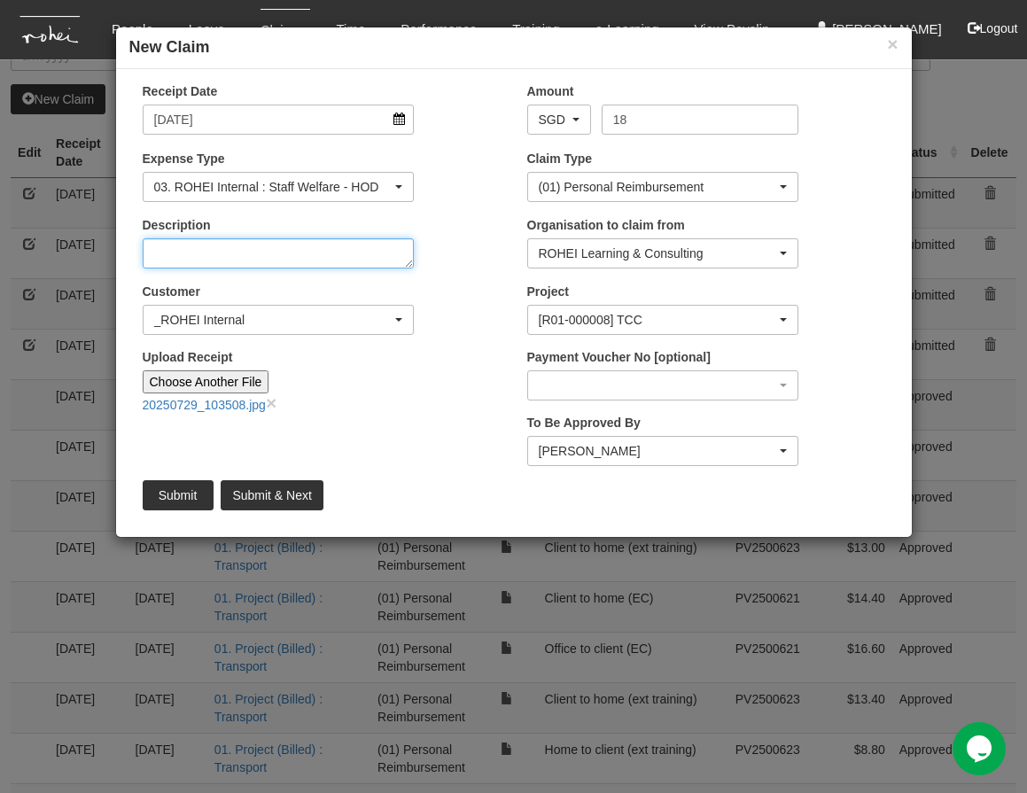
click at [190, 261] on textarea "Description" at bounding box center [279, 253] width 272 height 30
type textarea "Meet with [PERSON_NAME]"
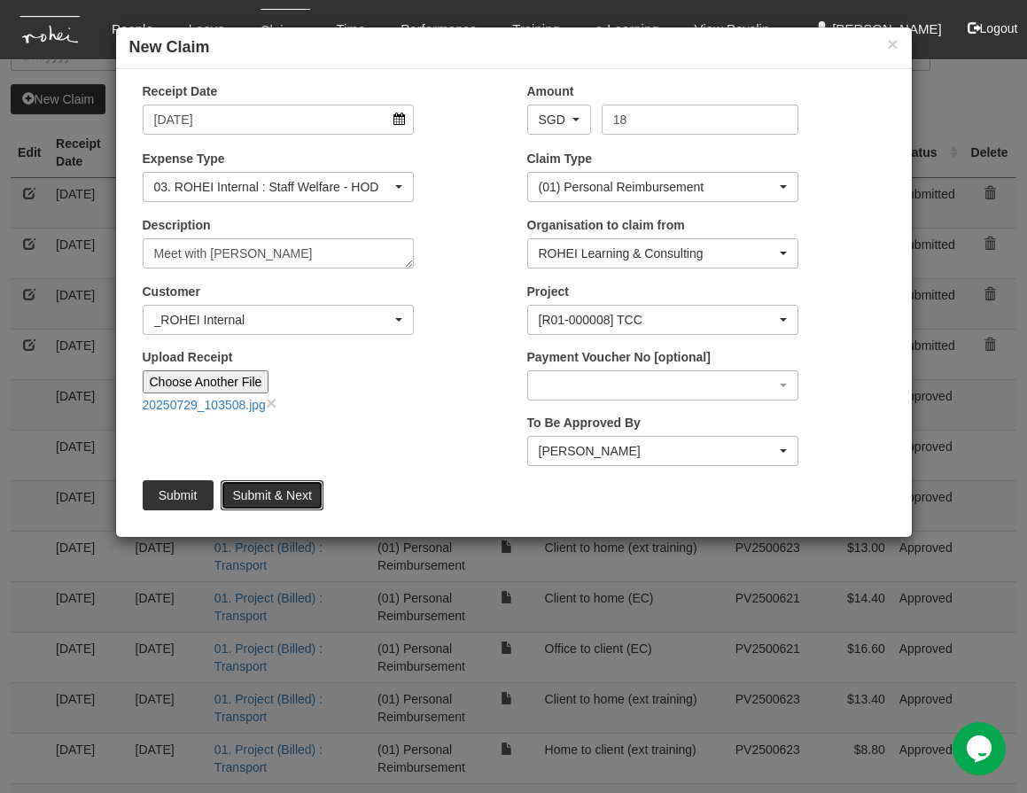
click at [292, 503] on input "Submit & Next" at bounding box center [272, 495] width 102 height 30
type input "Choose File"
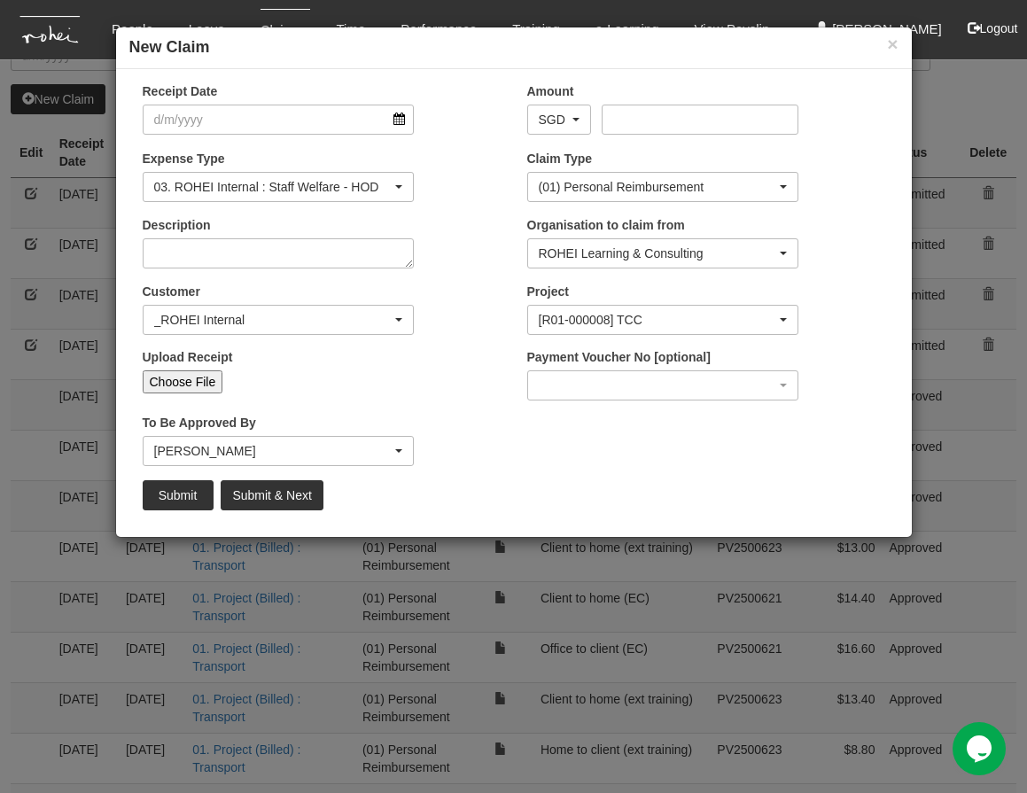
click at [174, 376] on input "Choose File" at bounding box center [183, 381] width 81 height 23
select select "50"
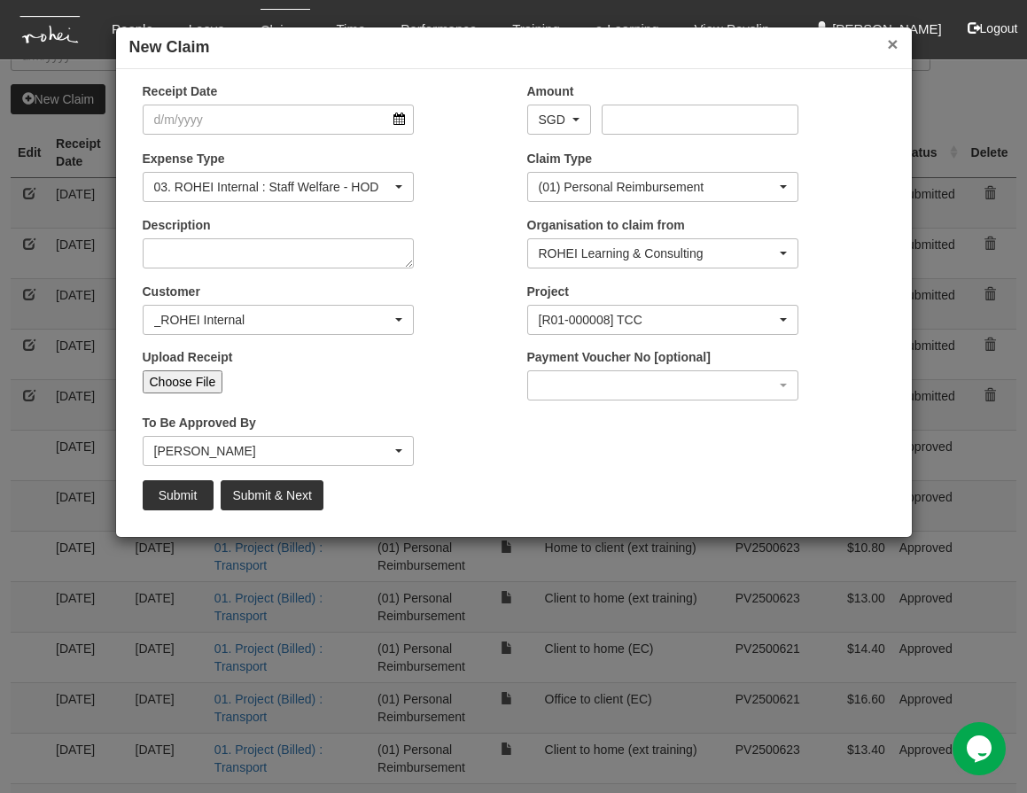
click at [892, 45] on button "×" at bounding box center [892, 44] width 11 height 19
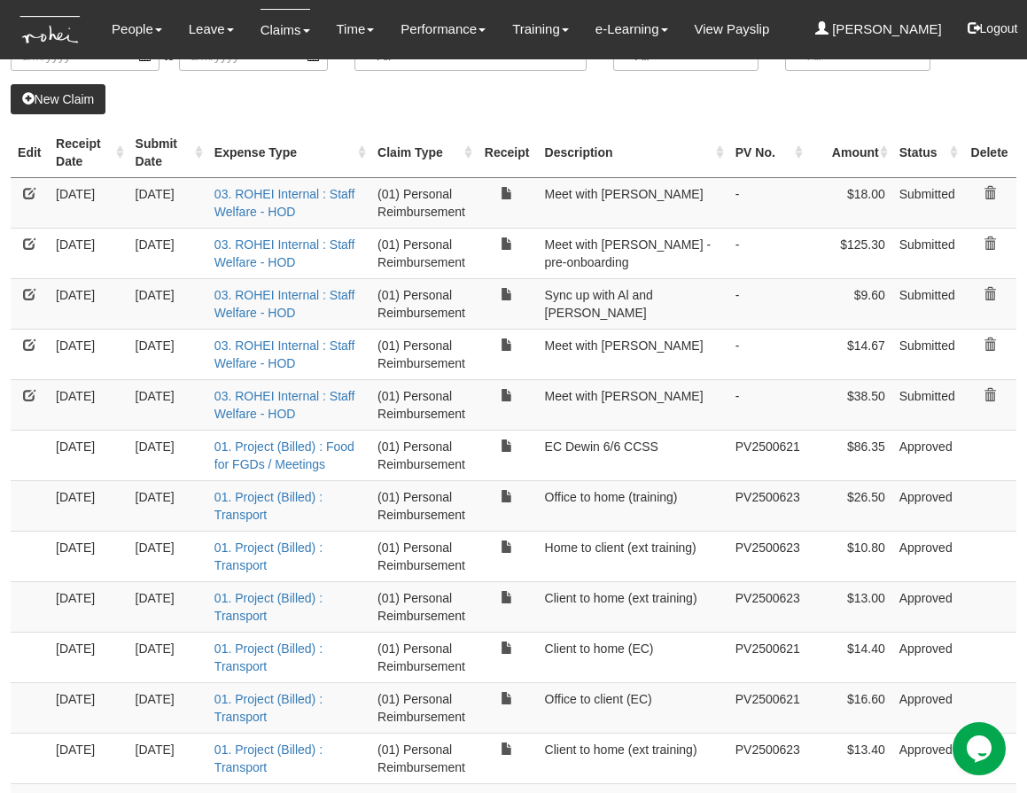
click at [119, 154] on th "Receipt Date" at bounding box center [89, 153] width 80 height 50
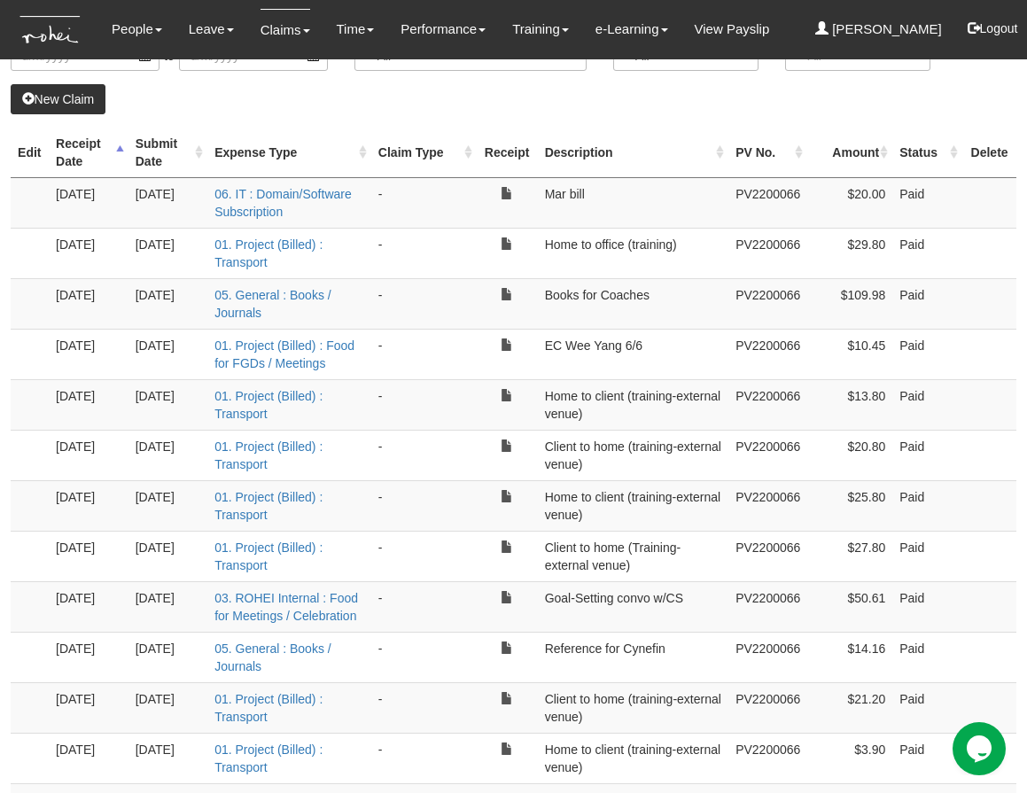
click at [119, 154] on th "Receipt Date" at bounding box center [89, 153] width 80 height 50
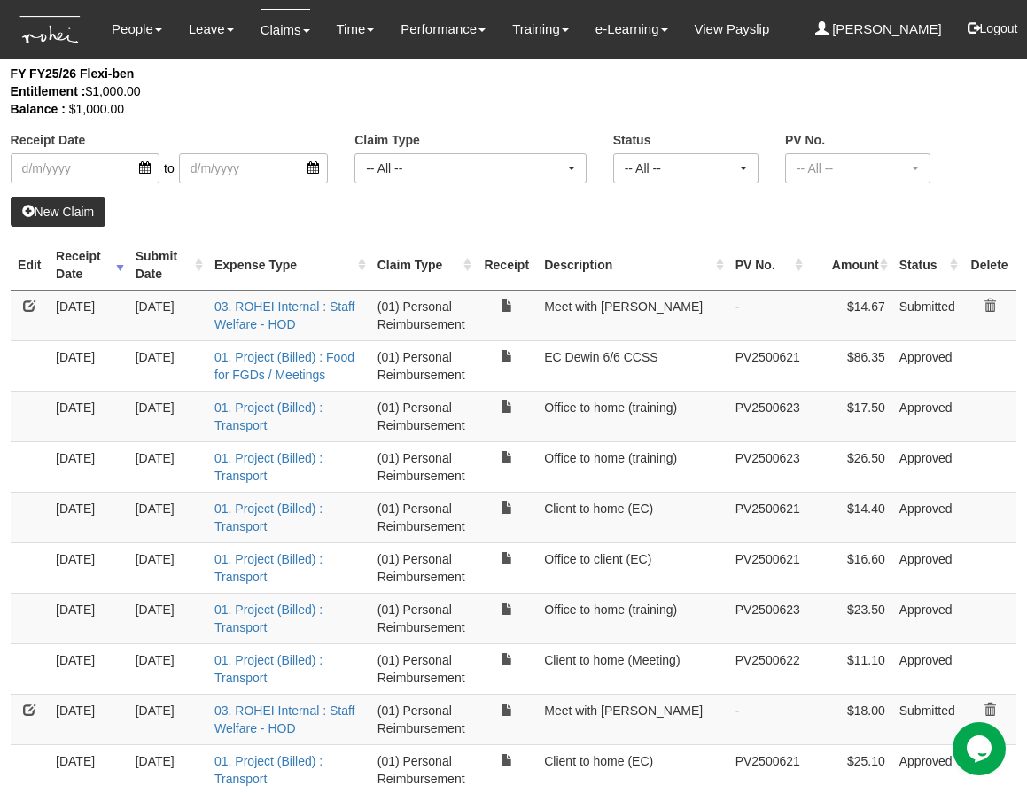
scroll to position [59, 0]
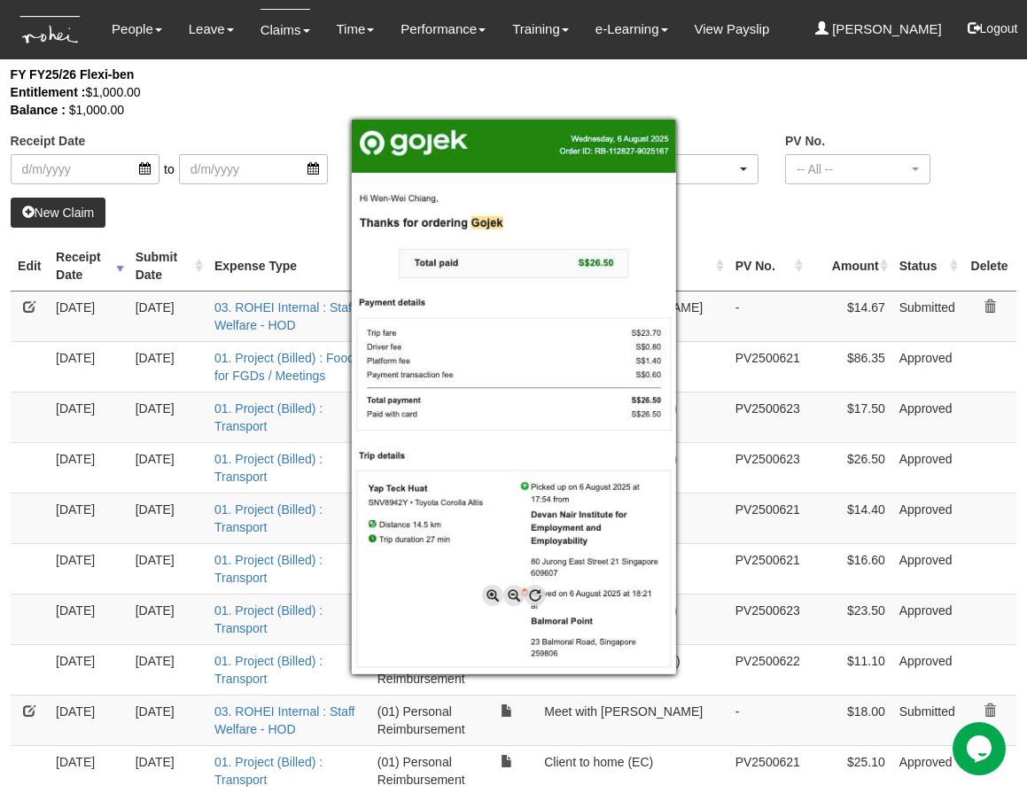
click at [710, 389] on div at bounding box center [513, 396] width 1027 height 793
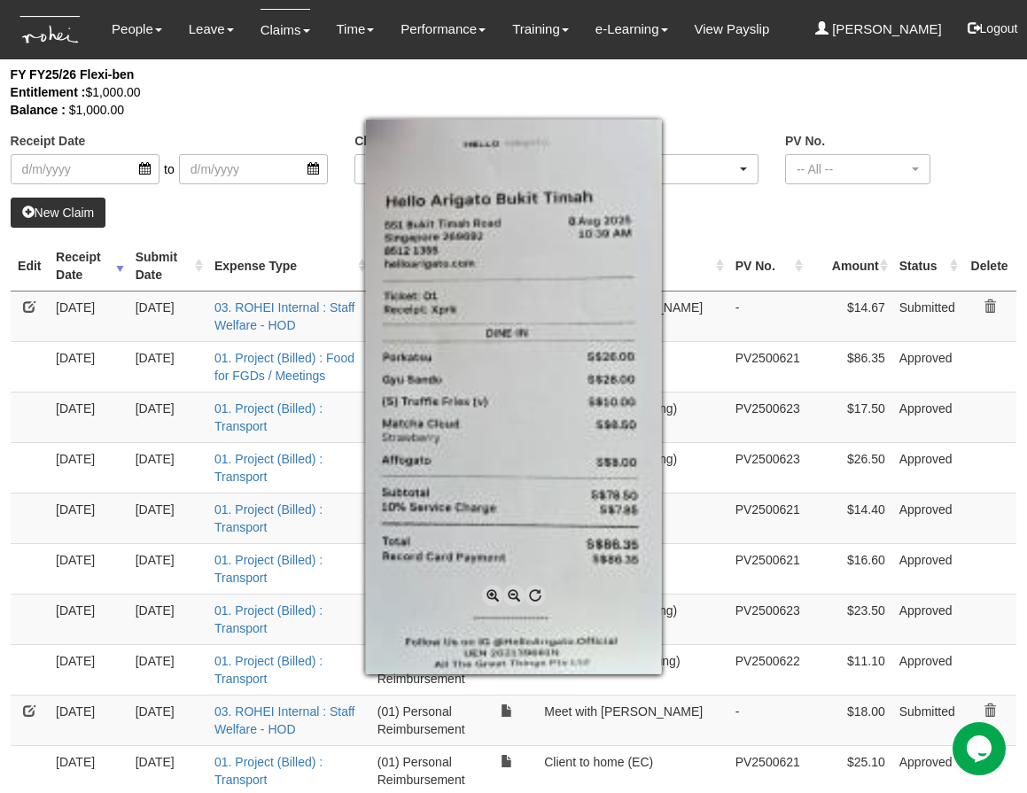
click at [704, 362] on div at bounding box center [513, 396] width 1027 height 793
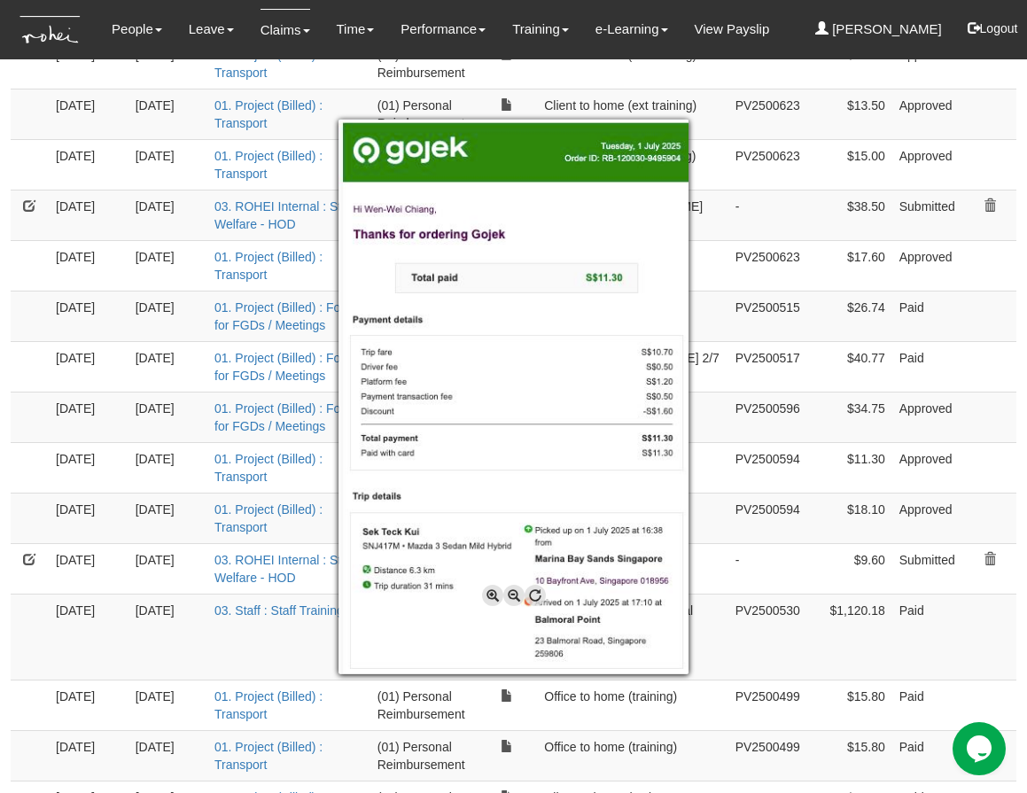
scroll to position [1339, 0]
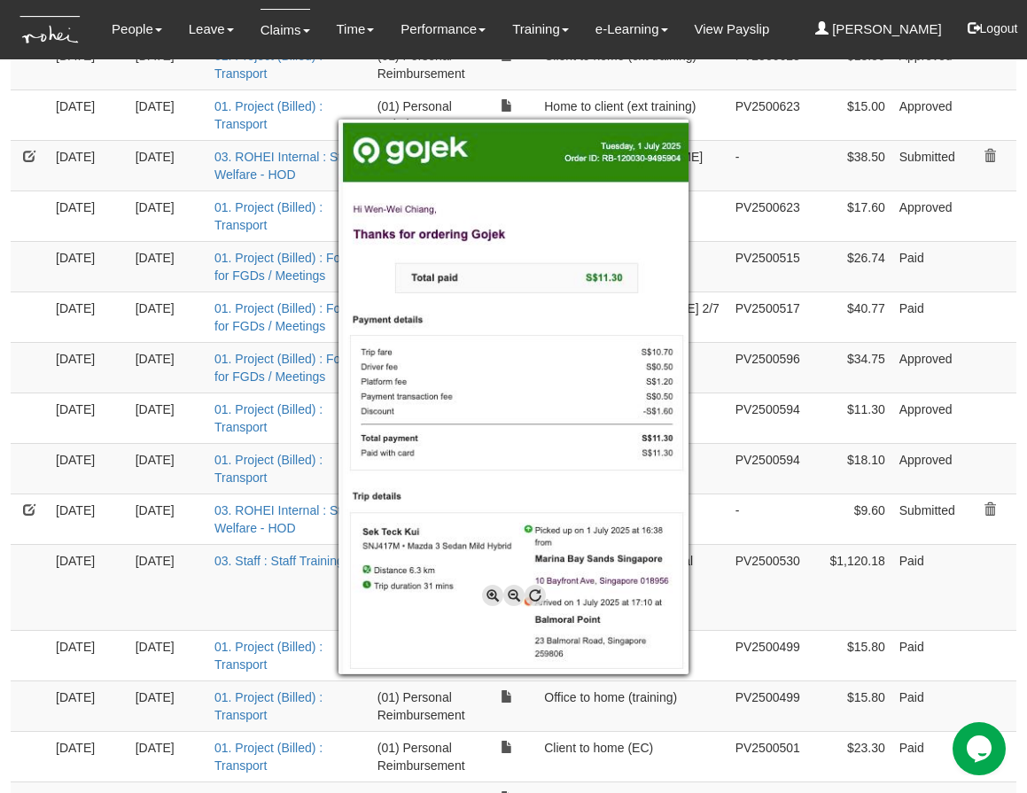
click at [29, 661] on div at bounding box center [513, 396] width 1027 height 793
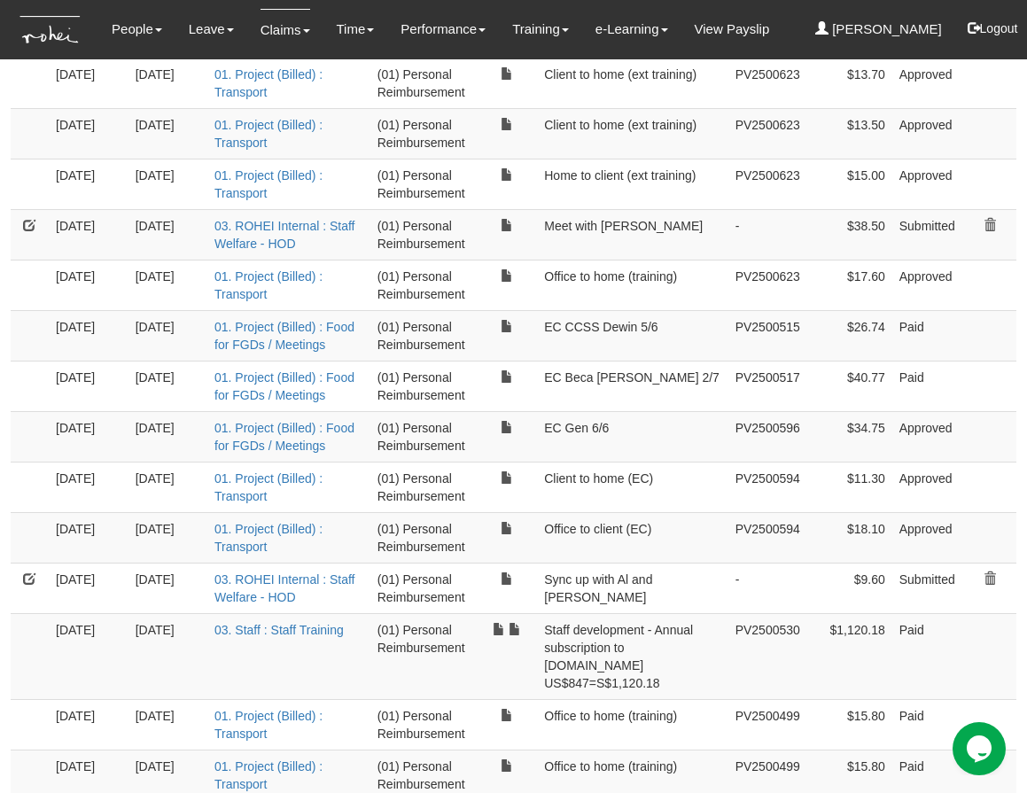
scroll to position [1266, 0]
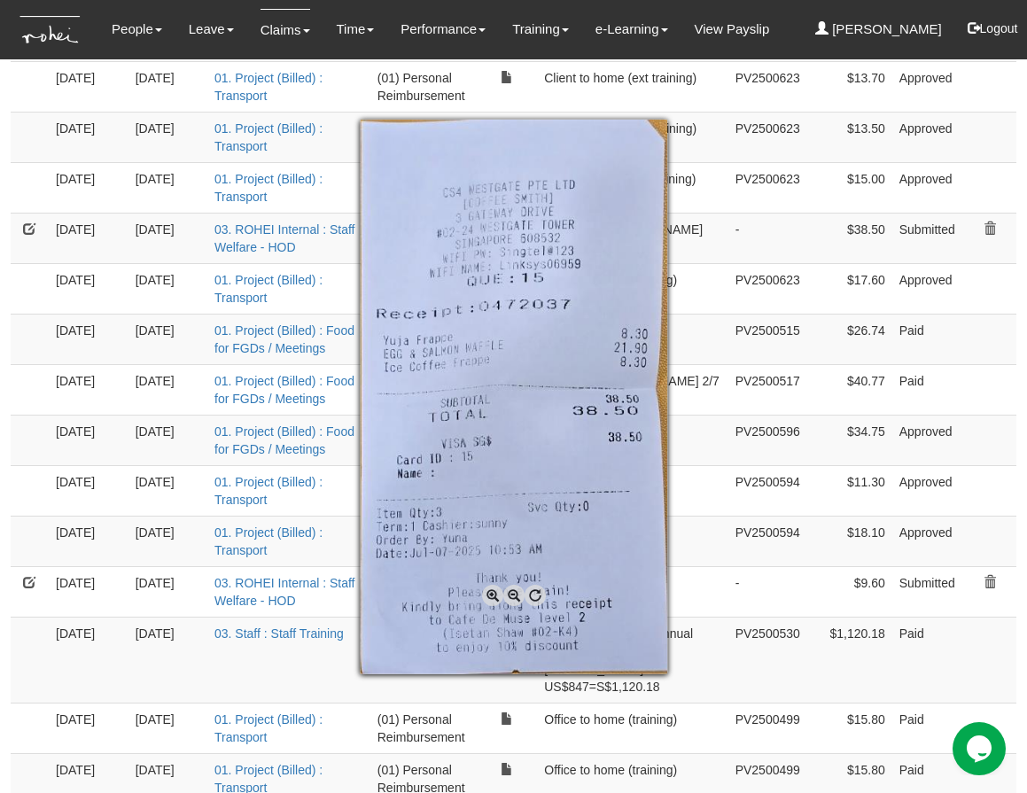
click at [36, 385] on div at bounding box center [513, 396] width 1027 height 793
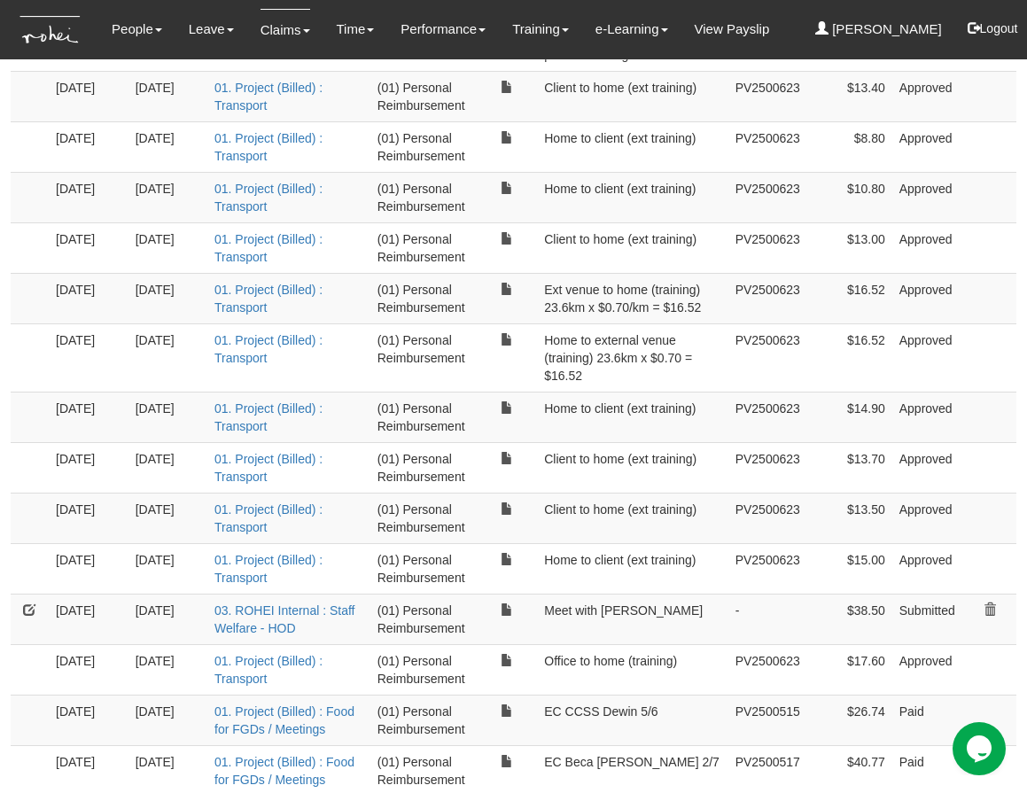
scroll to position [833, 0]
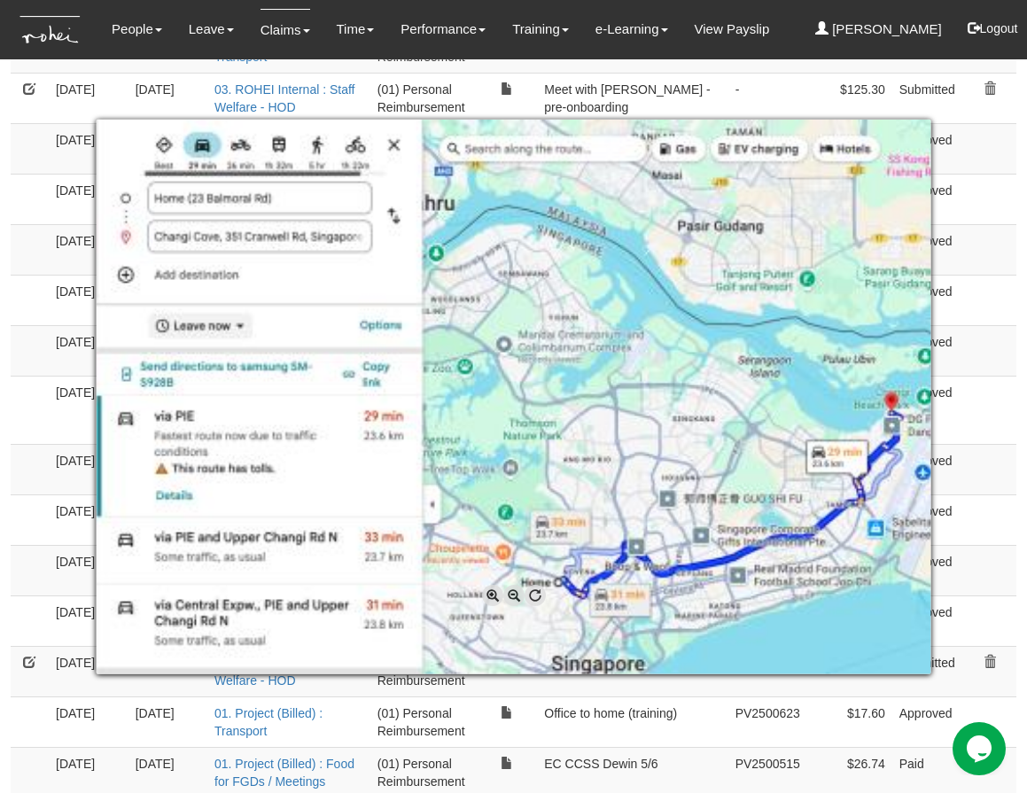
click at [978, 334] on div at bounding box center [513, 396] width 1027 height 793
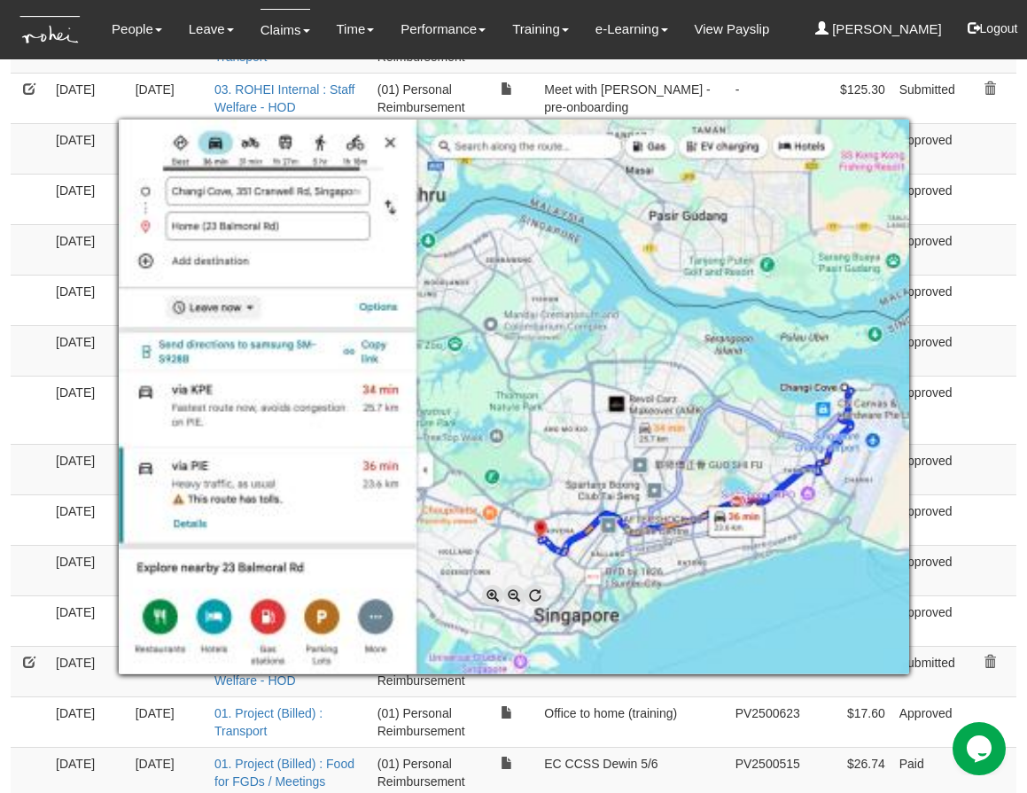
click at [986, 334] on div at bounding box center [513, 396] width 1027 height 793
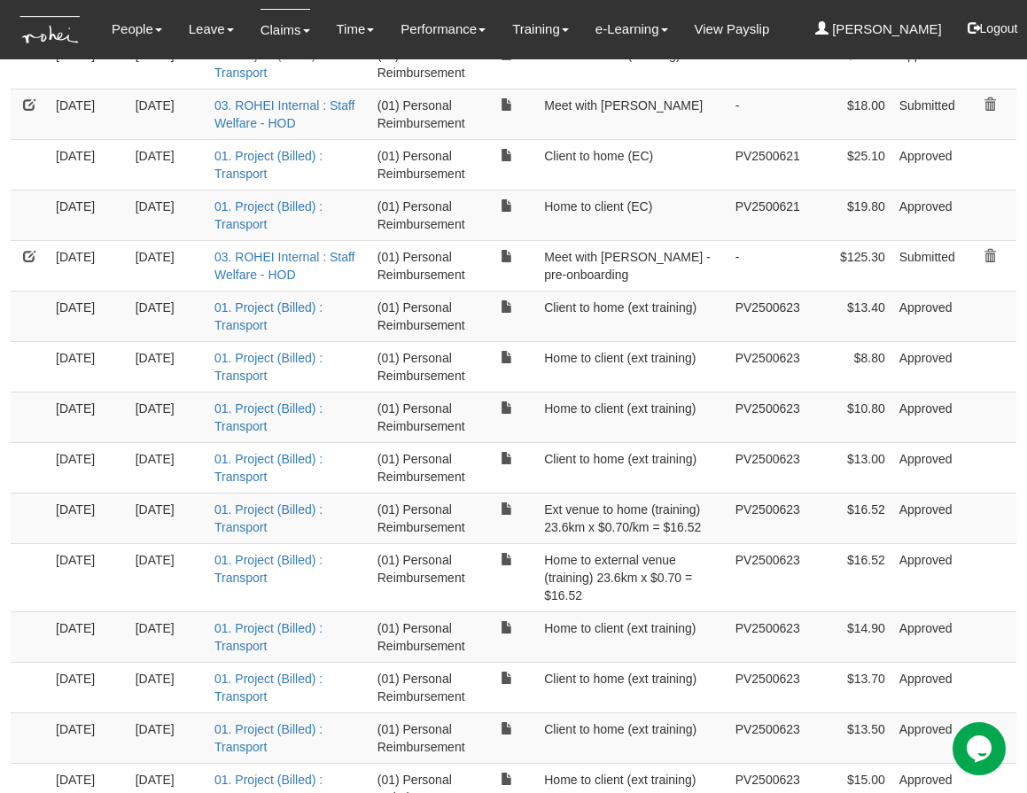
scroll to position [0, 0]
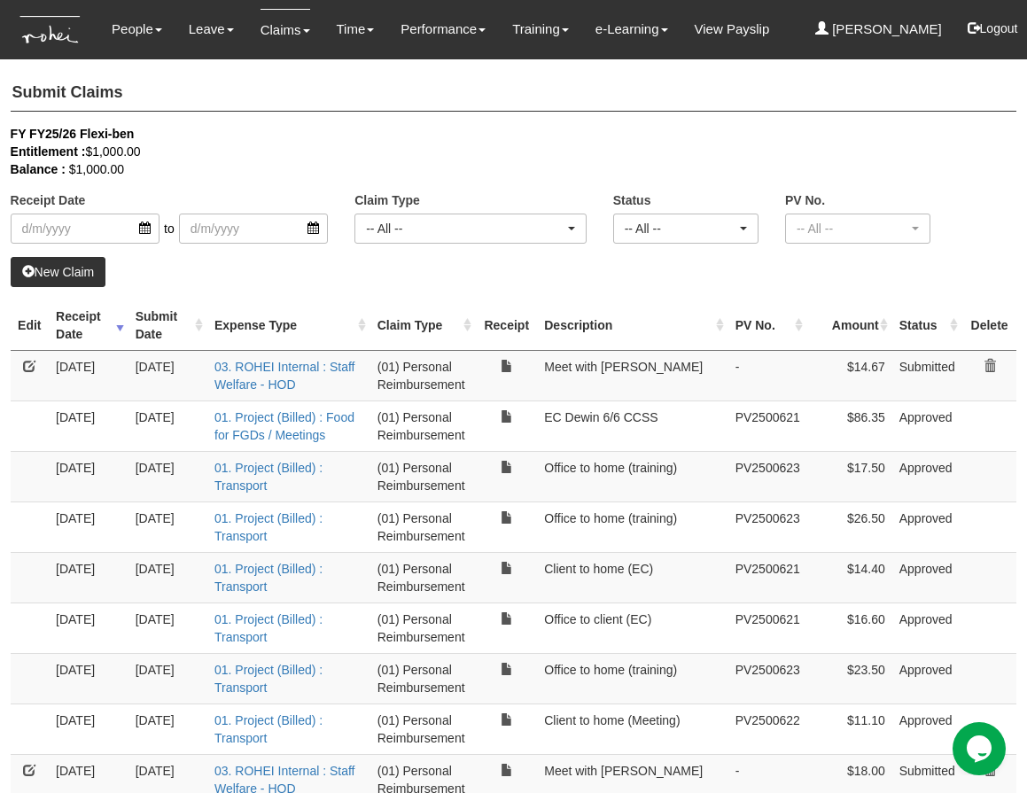
click at [67, 270] on link "New Claim" at bounding box center [59, 272] width 96 height 30
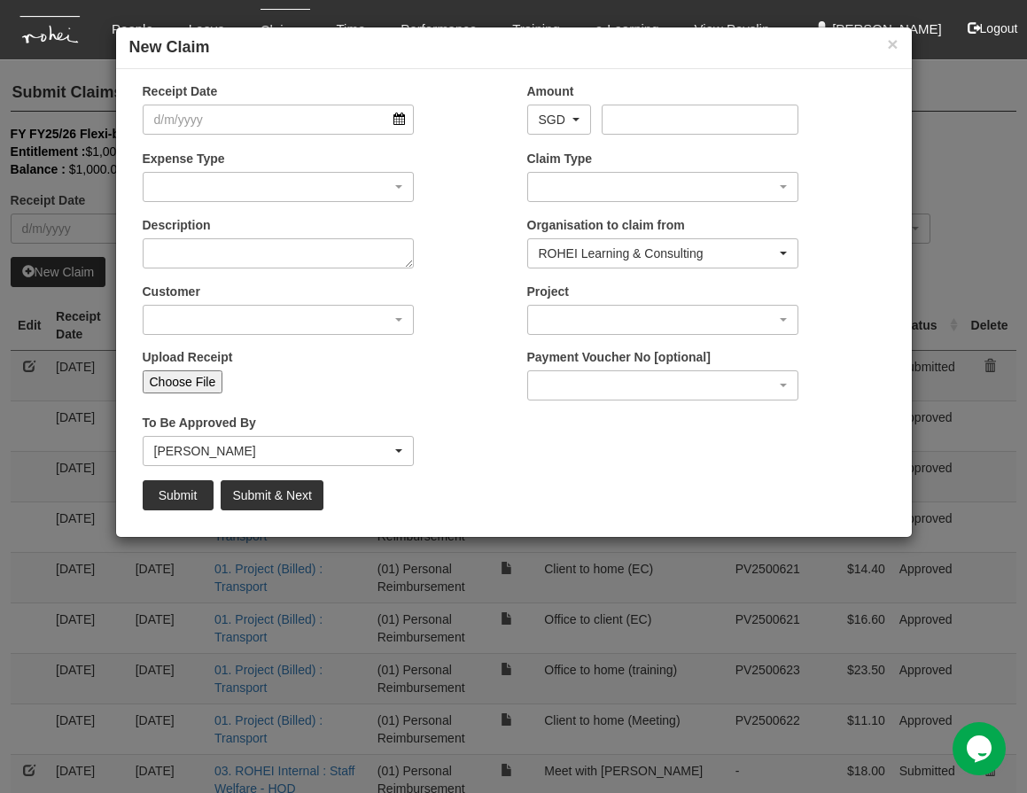
click at [433, 394] on div "Upload Receipt Choose File" at bounding box center [321, 377] width 384 height 58
click at [172, 380] on input "Choose File" at bounding box center [183, 381] width 81 height 23
type input "C:\fakepath\Receipt-2091-1913.pdf"
type input "Choose Another File"
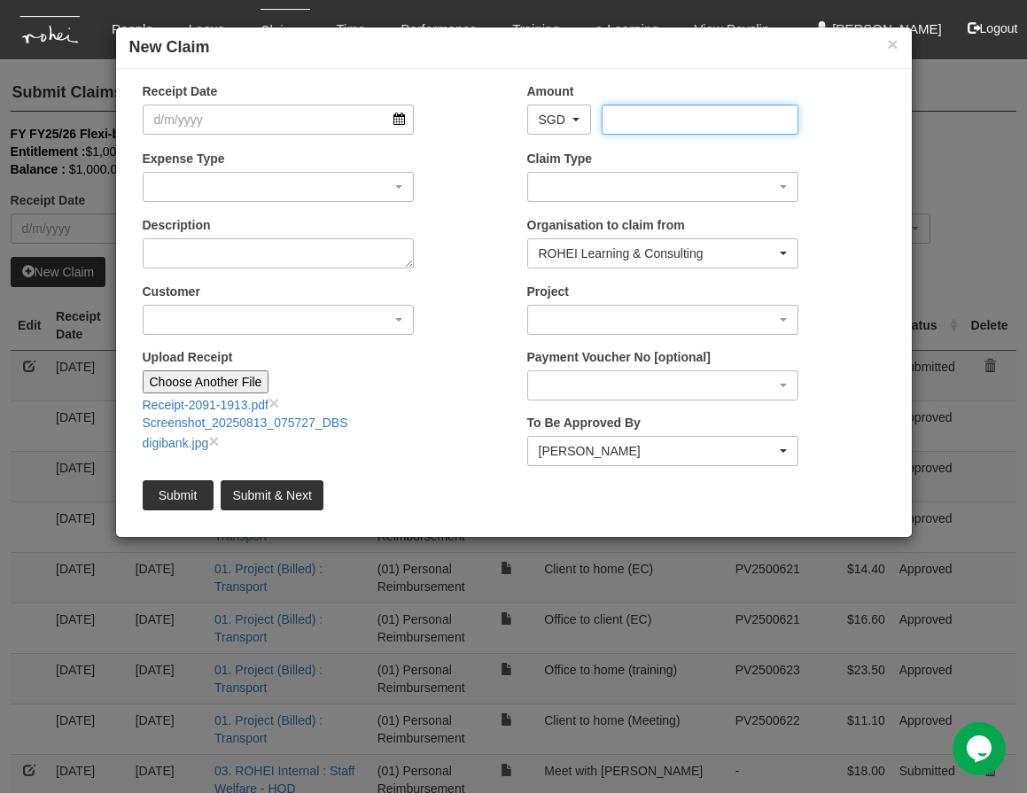
click at [617, 117] on input "Amount" at bounding box center [699, 120] width 197 height 30
type input "29.27"
click at [369, 122] on input "Receipt Date" at bounding box center [279, 120] width 272 height 30
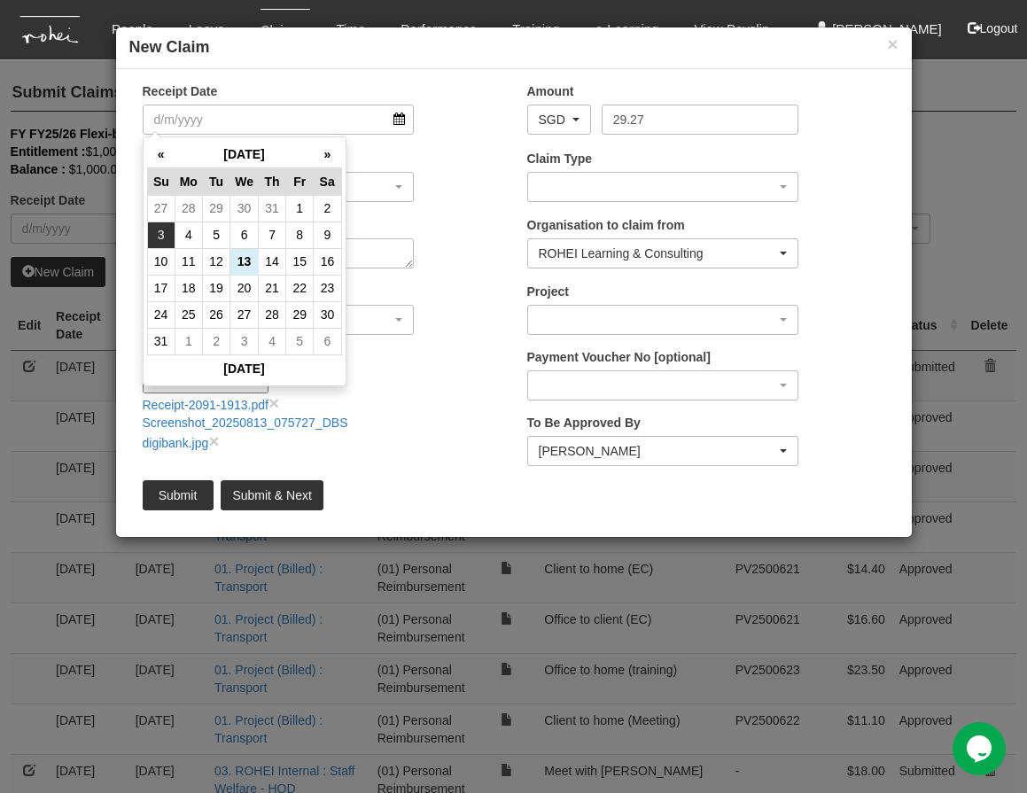
click at [158, 238] on td "3" at bounding box center [160, 234] width 27 height 27
type input "[DATE]"
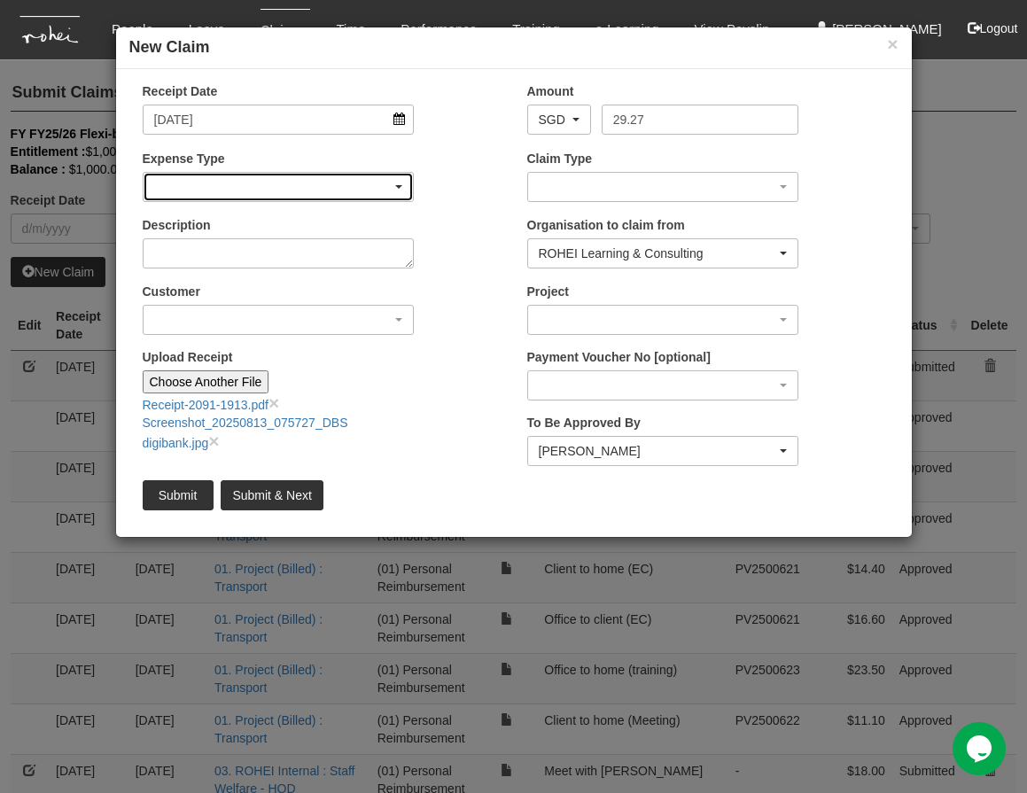
click at [352, 190] on div "button" at bounding box center [279, 187] width 270 height 28
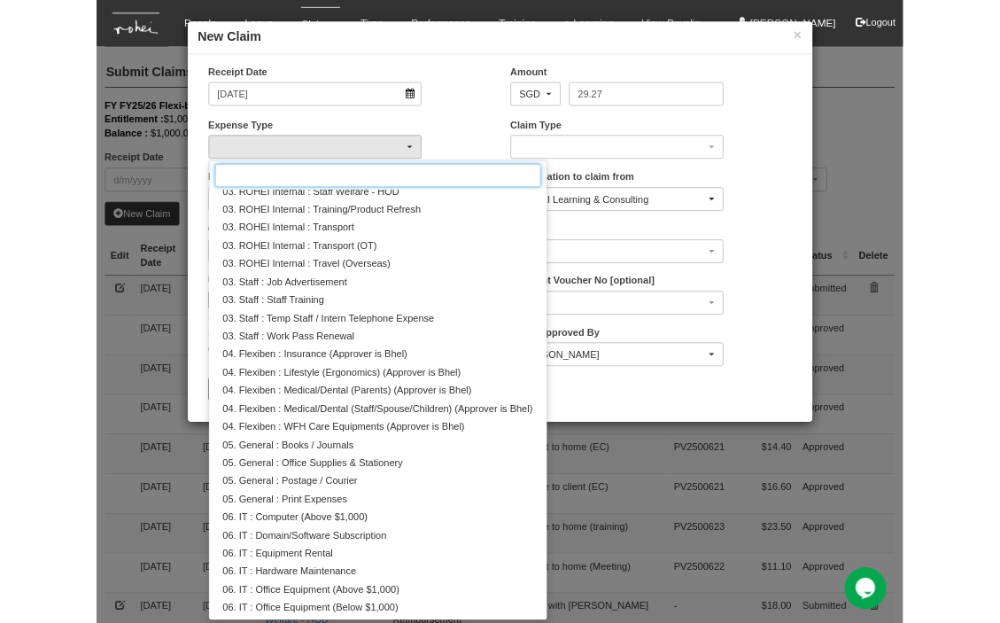
scroll to position [312, 0]
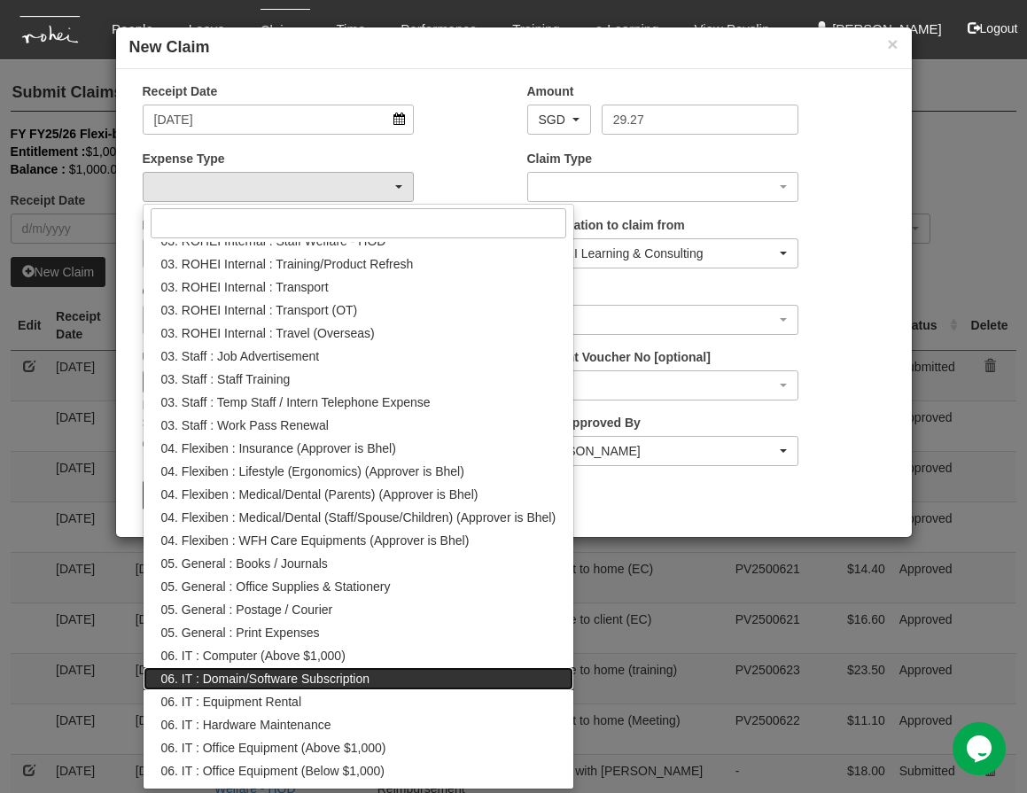
click at [370, 678] on span "06. IT : Domain/Software Subscription" at bounding box center [265, 679] width 209 height 18
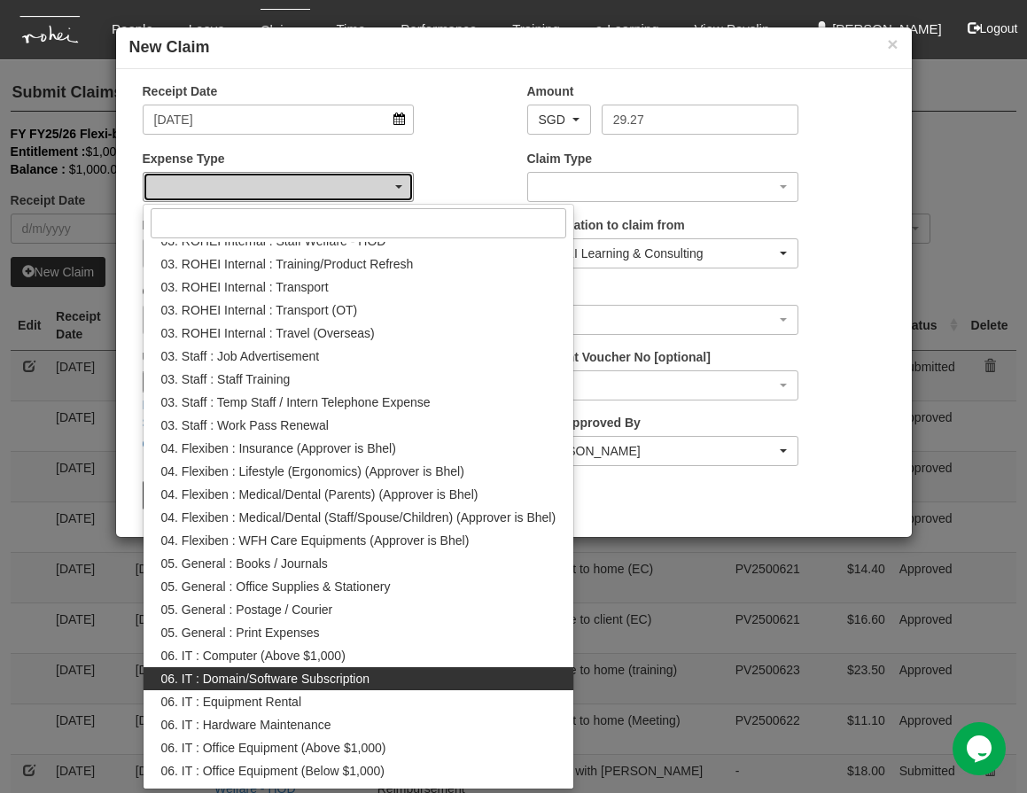
select select "180"
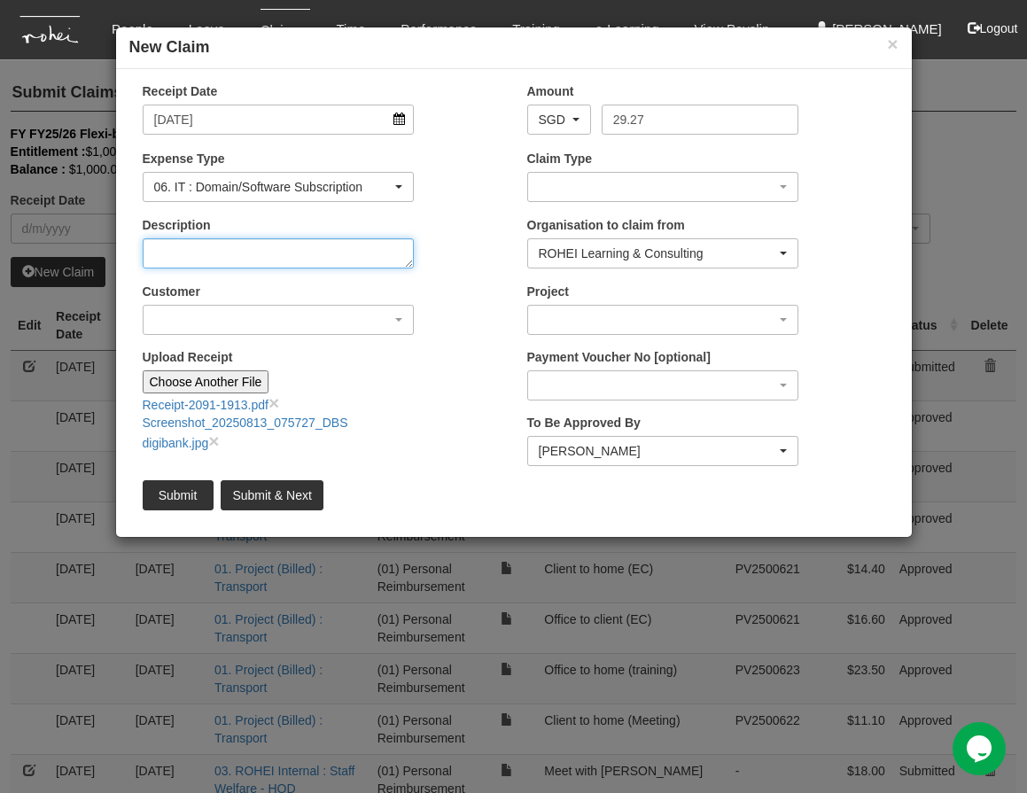
click at [298, 255] on textarea "Description" at bounding box center [279, 253] width 272 height 30
type textarea "ChatGPT-Aug subscription USD21.80"
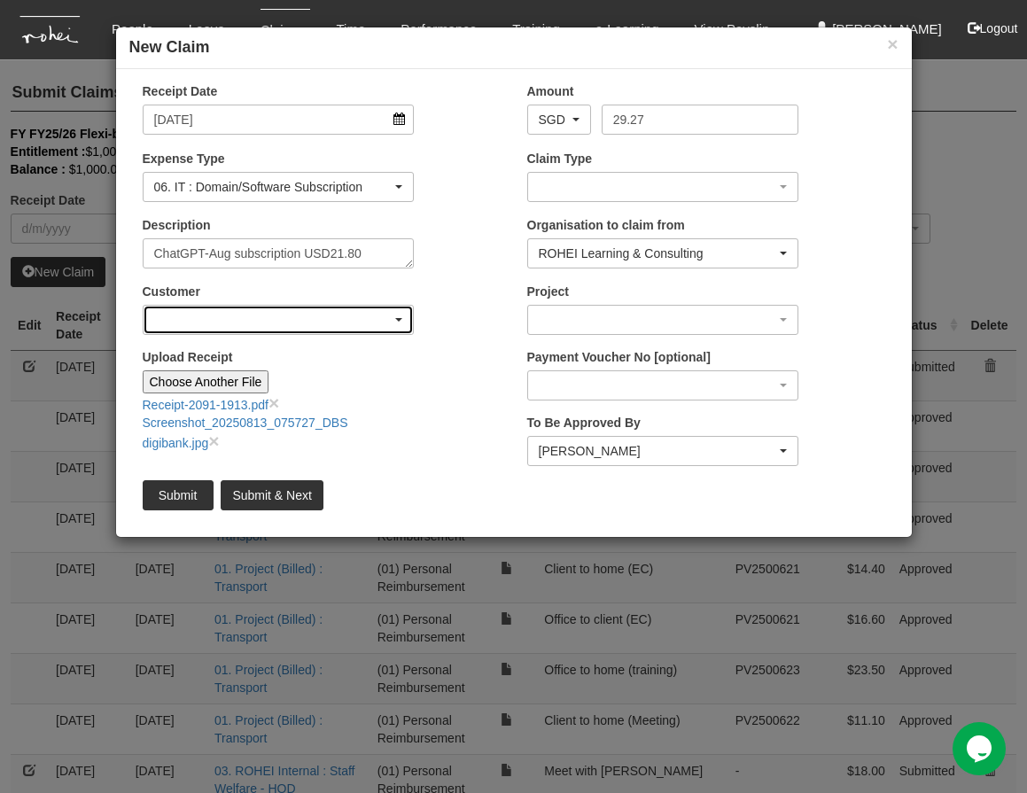
click at [397, 323] on div "button" at bounding box center [279, 320] width 270 height 28
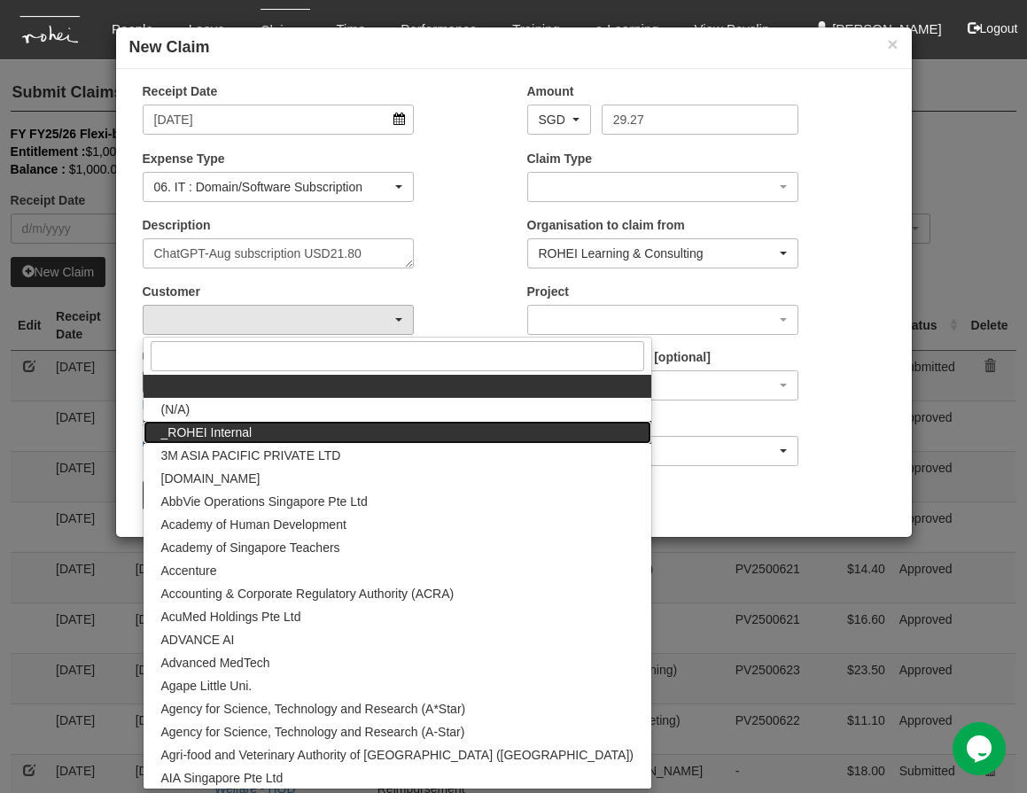
click at [299, 434] on link "_ROHEI Internal" at bounding box center [398, 432] width 508 height 23
select select "397"
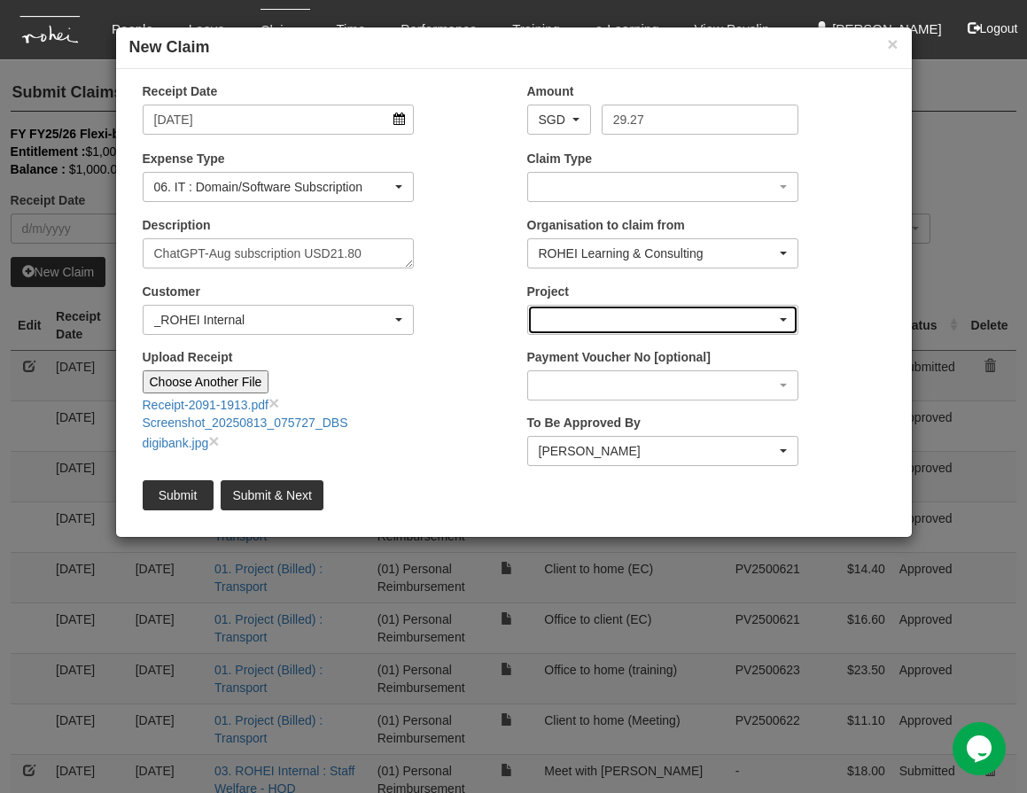
click at [547, 329] on div "button" at bounding box center [663, 320] width 270 height 28
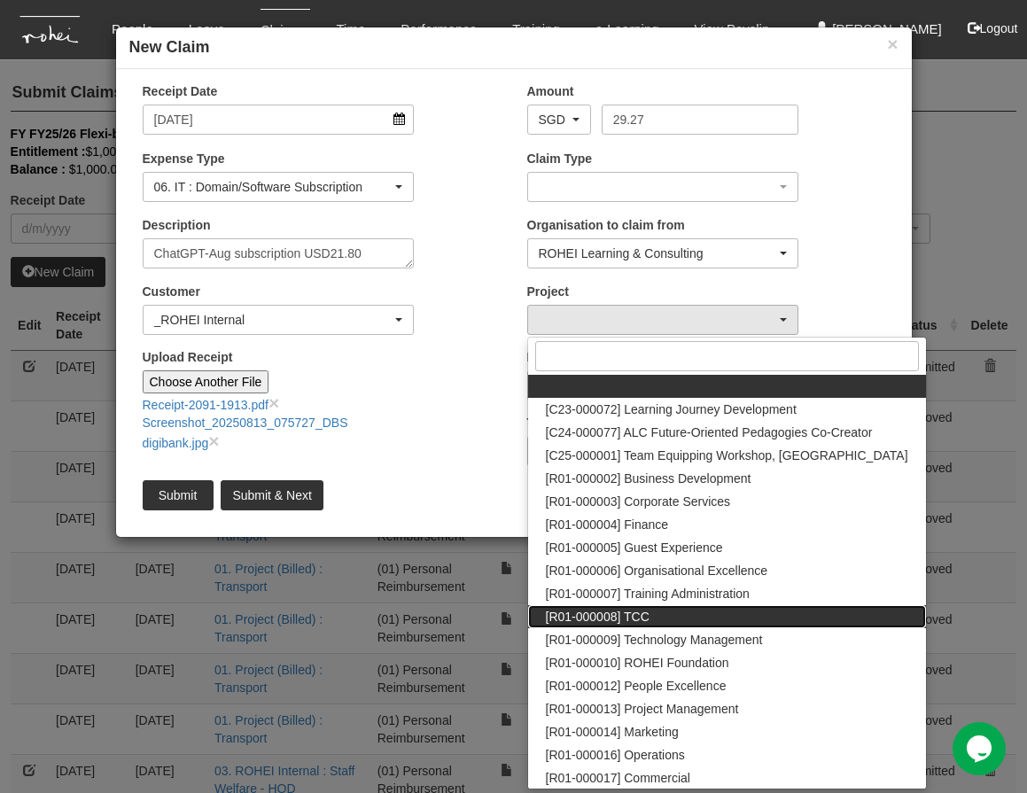
click at [609, 615] on span "[R01-000008] TCC" at bounding box center [598, 617] width 104 height 18
select select "1485"
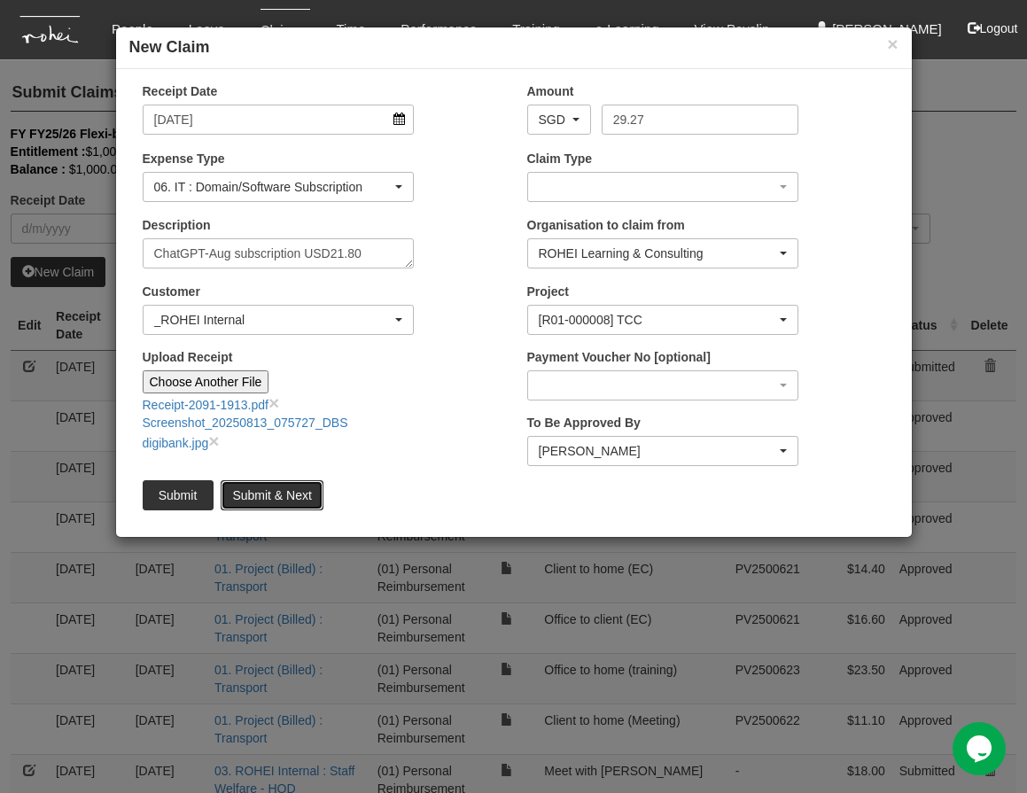
click at [290, 496] on input "Submit & Next" at bounding box center [272, 495] width 102 height 30
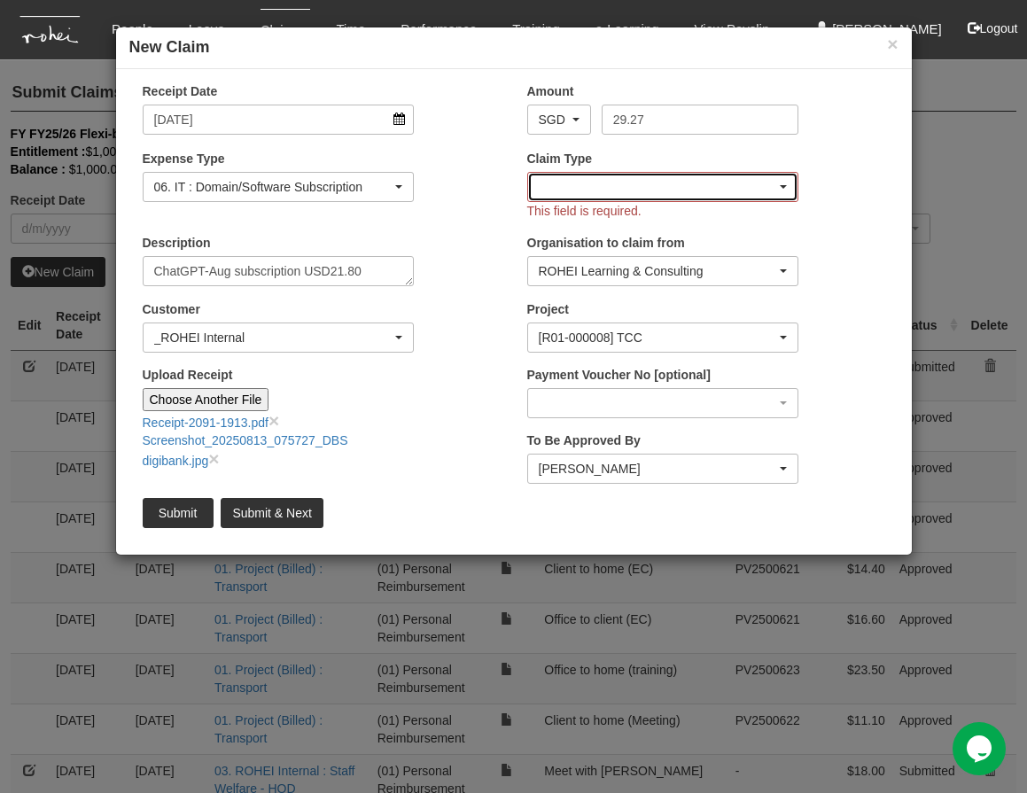
click at [693, 189] on div "button" at bounding box center [663, 187] width 270 height 28
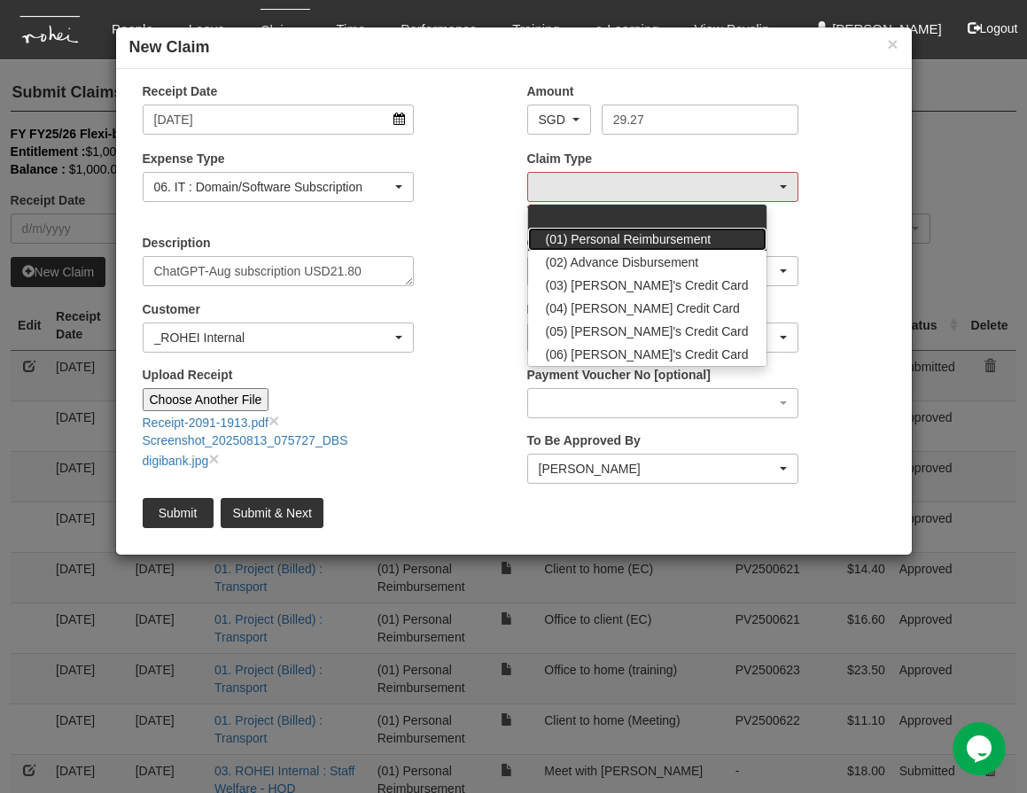
click at [662, 240] on span "(01) Personal Reimbursement" at bounding box center [629, 239] width 166 height 18
select select "14"
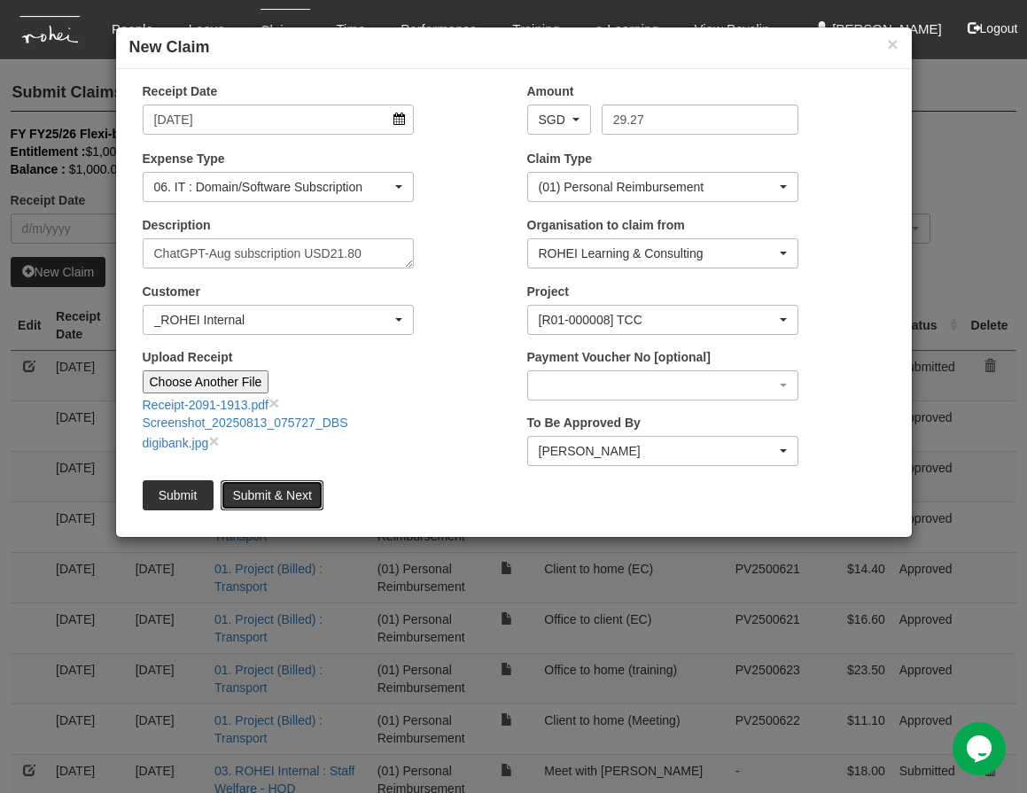
click at [294, 485] on input "Submit & Next" at bounding box center [272, 495] width 102 height 30
type input "Choose File"
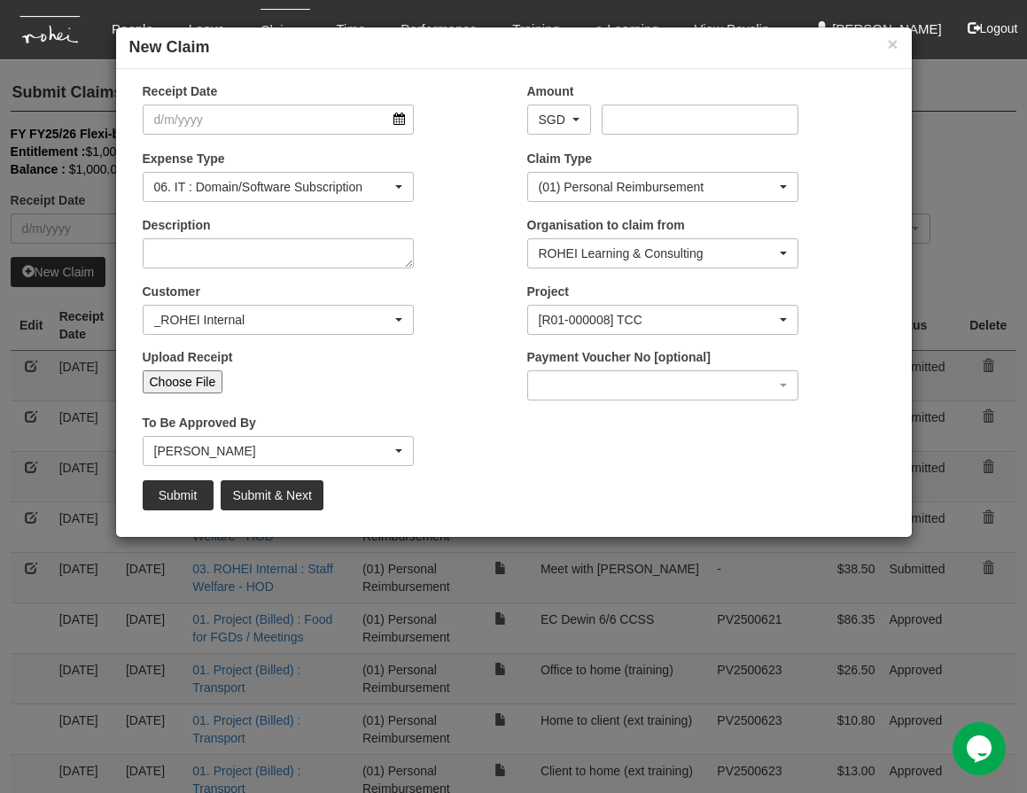
click at [190, 372] on input "Choose File" at bounding box center [183, 381] width 81 height 23
select select "50"
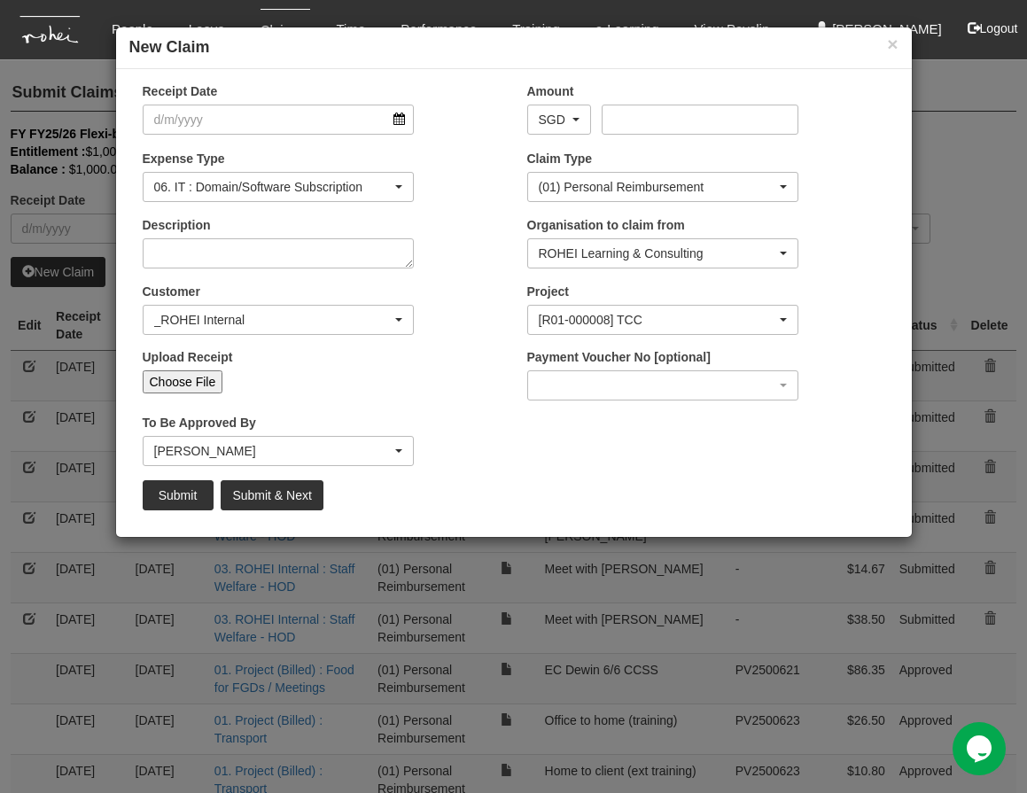
type input "C:\fakepath\Receipt-2581-4446.pdf"
type input "Choose Another File"
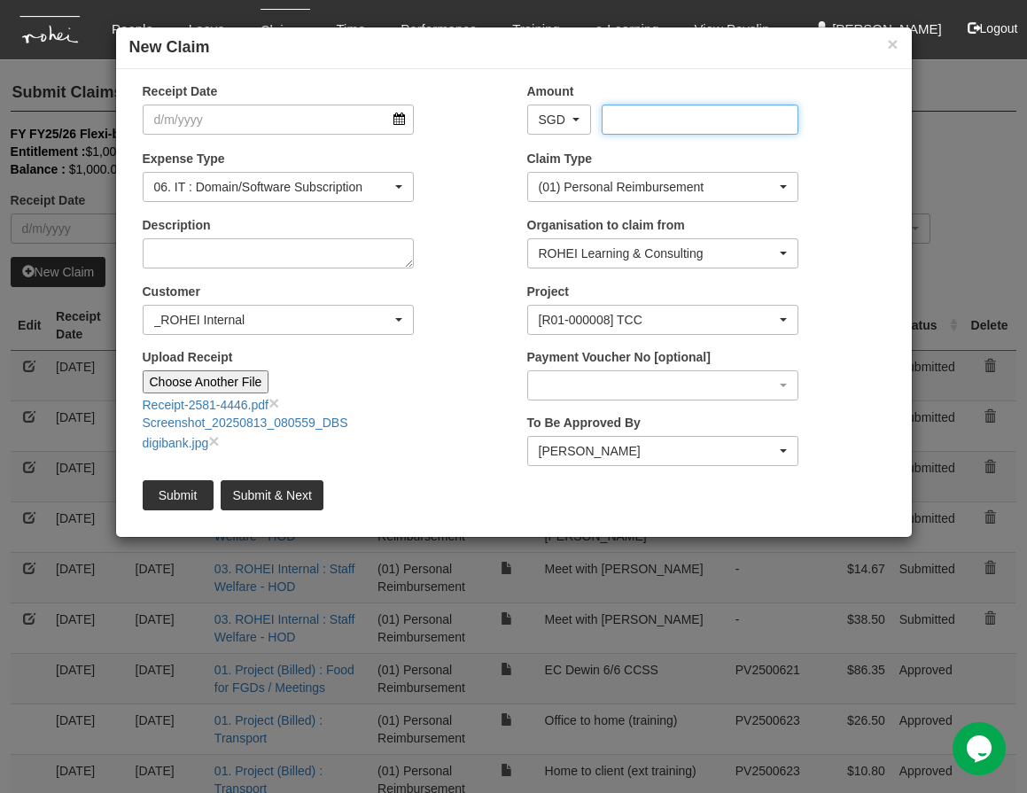
click at [630, 116] on input "Amount" at bounding box center [699, 120] width 197 height 30
type input "28.71"
click at [394, 118] on input "Receipt Date" at bounding box center [279, 120] width 272 height 30
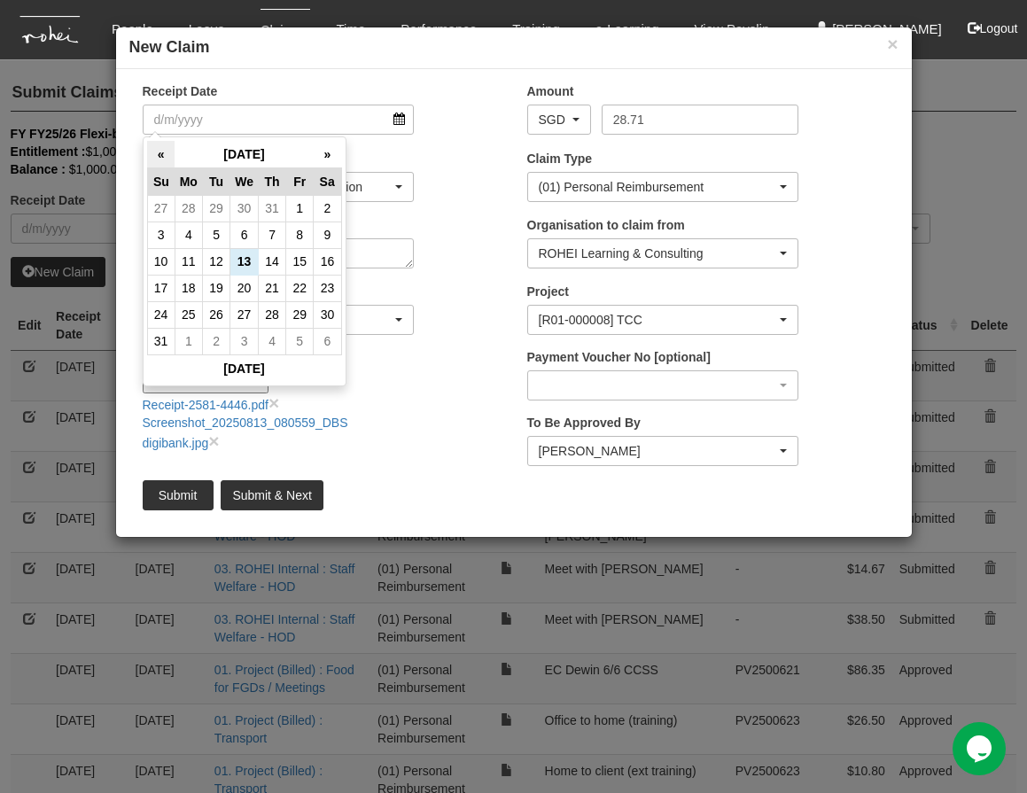
click at [162, 156] on th "«" at bounding box center [160, 154] width 27 height 27
click at [266, 202] on td "3" at bounding box center [272, 208] width 27 height 27
type input "[DATE]"
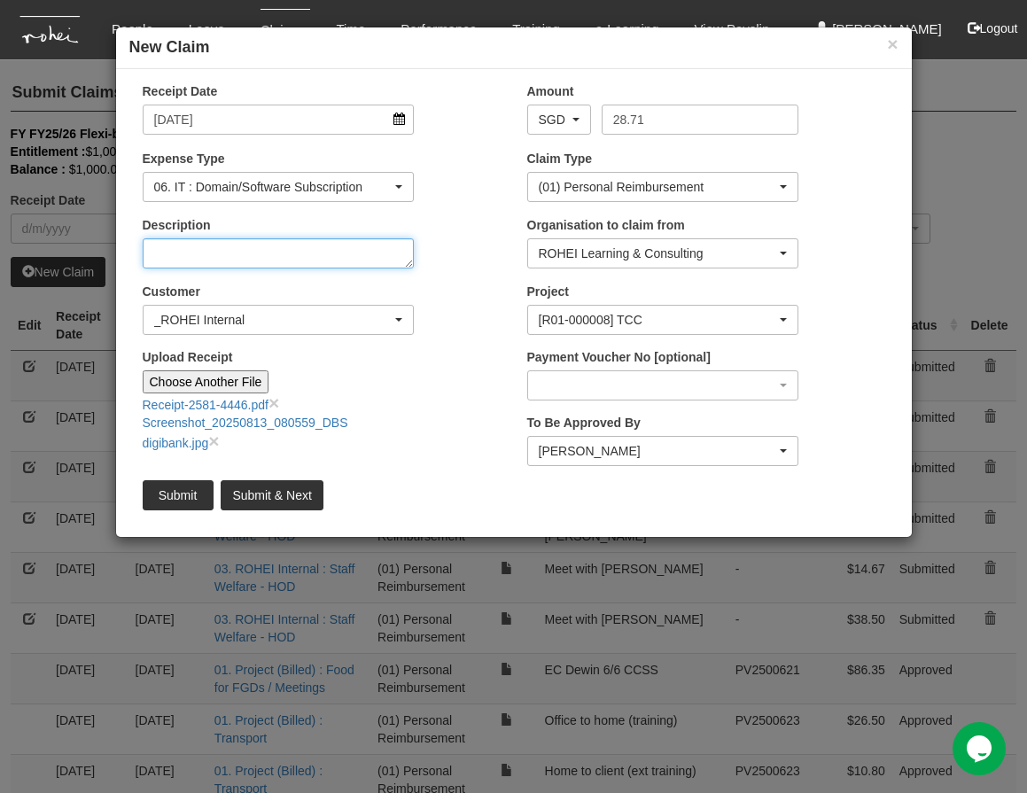
click at [242, 255] on textarea "Description" at bounding box center [279, 253] width 272 height 30
type textarea "ChatGPT [DATE] Subscription USD21.80"
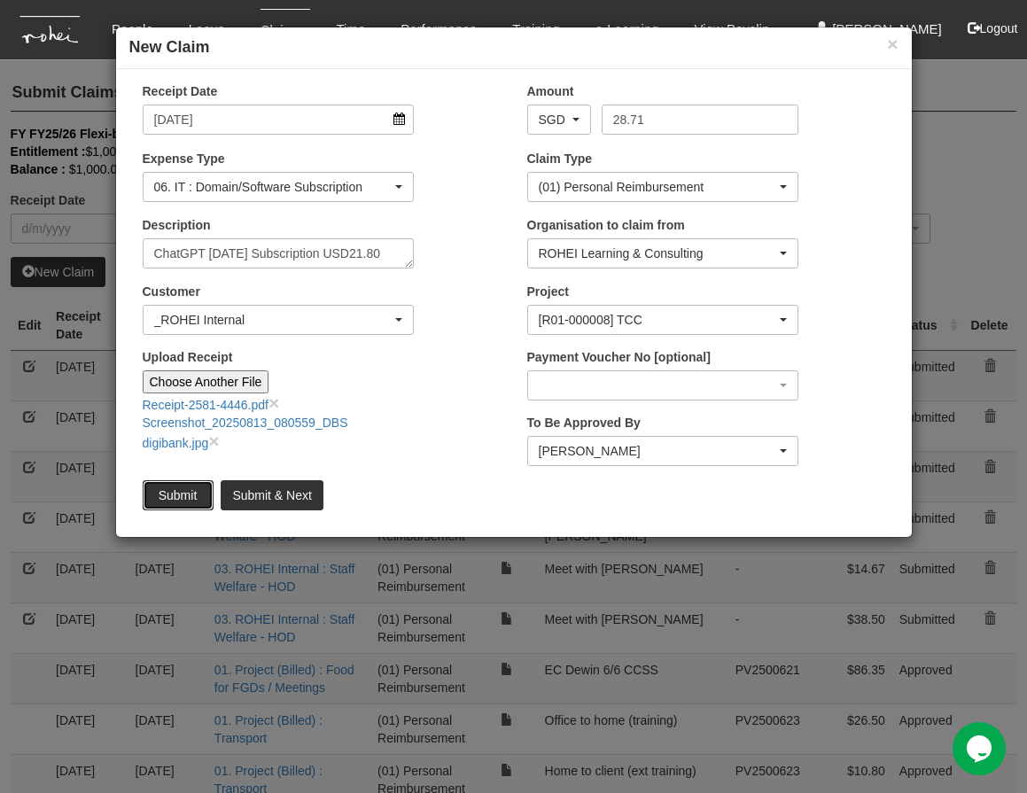
click at [159, 495] on input "Submit" at bounding box center [178, 495] width 71 height 30
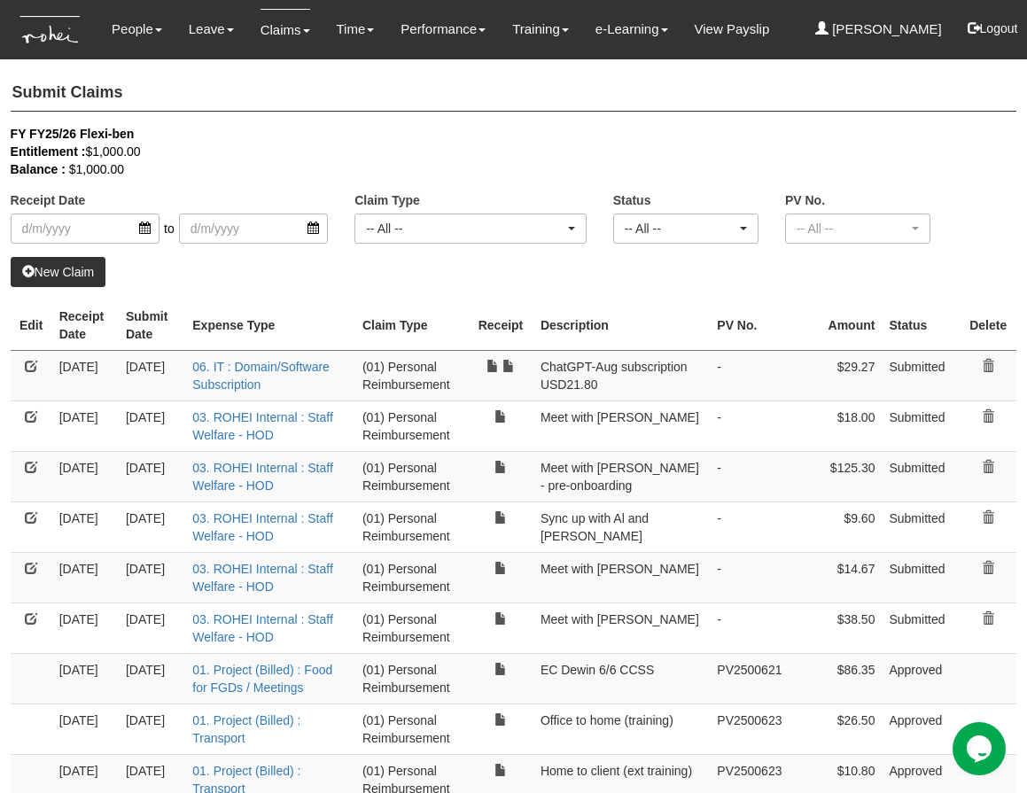
select select "50"
